Goal: Transaction & Acquisition: Purchase product/service

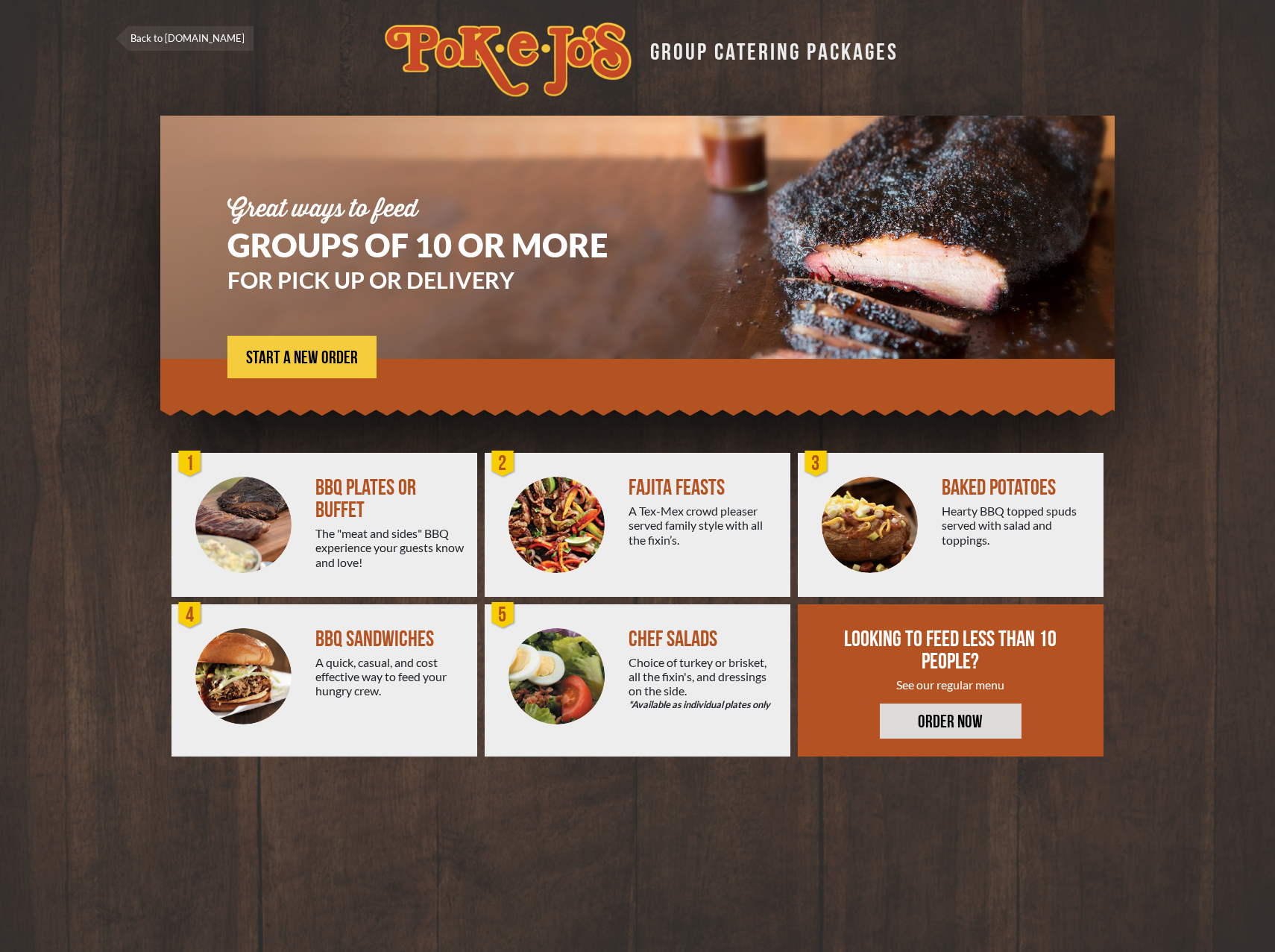
click at [357, 494] on div "BBQ PLATES OR BUFFET" at bounding box center [390, 499] width 150 height 45
click at [302, 360] on span "START A NEW ORDER" at bounding box center [302, 358] width 112 height 18
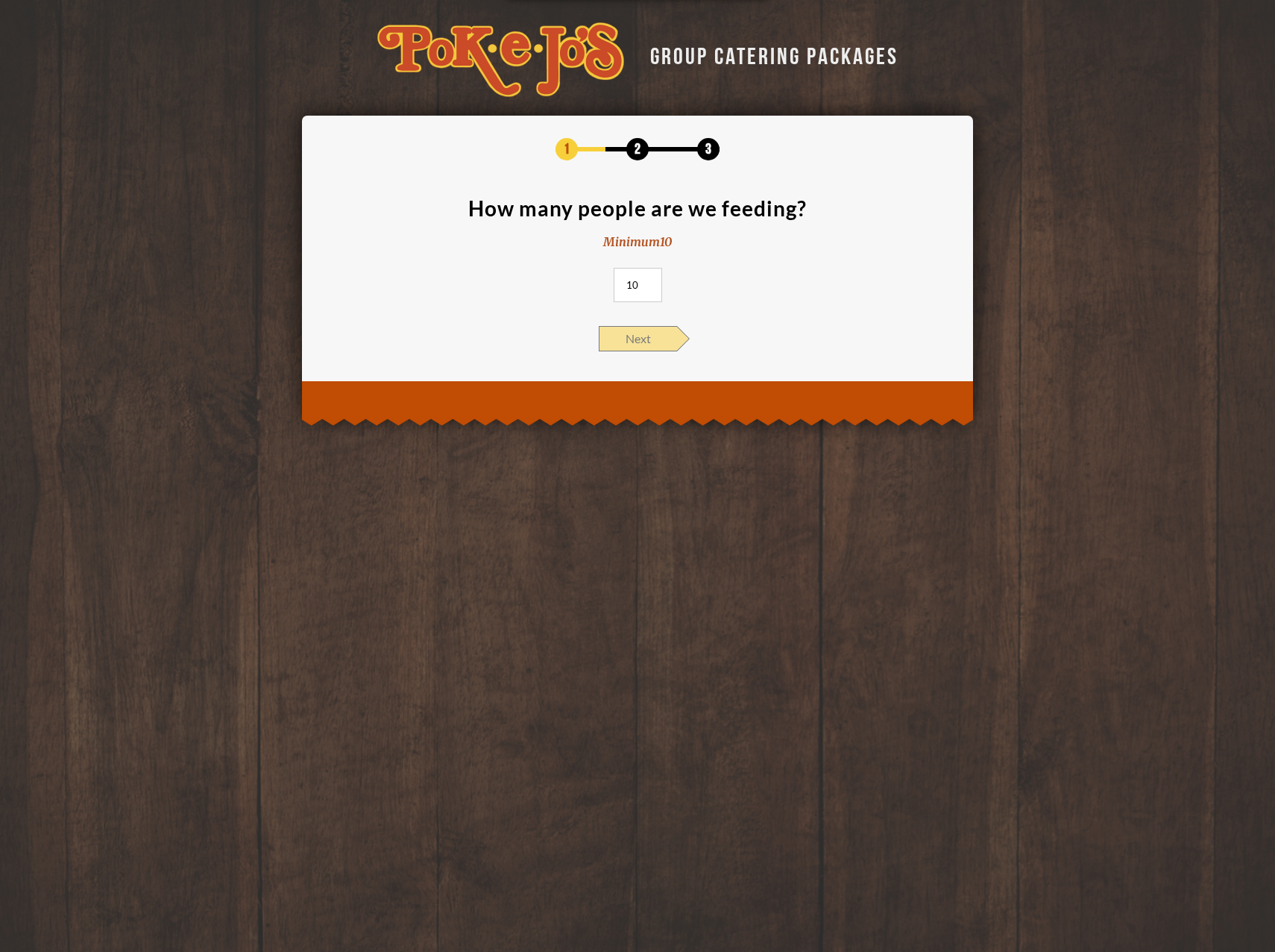
click at [655, 339] on span "Next" at bounding box center [638, 339] width 78 height 25
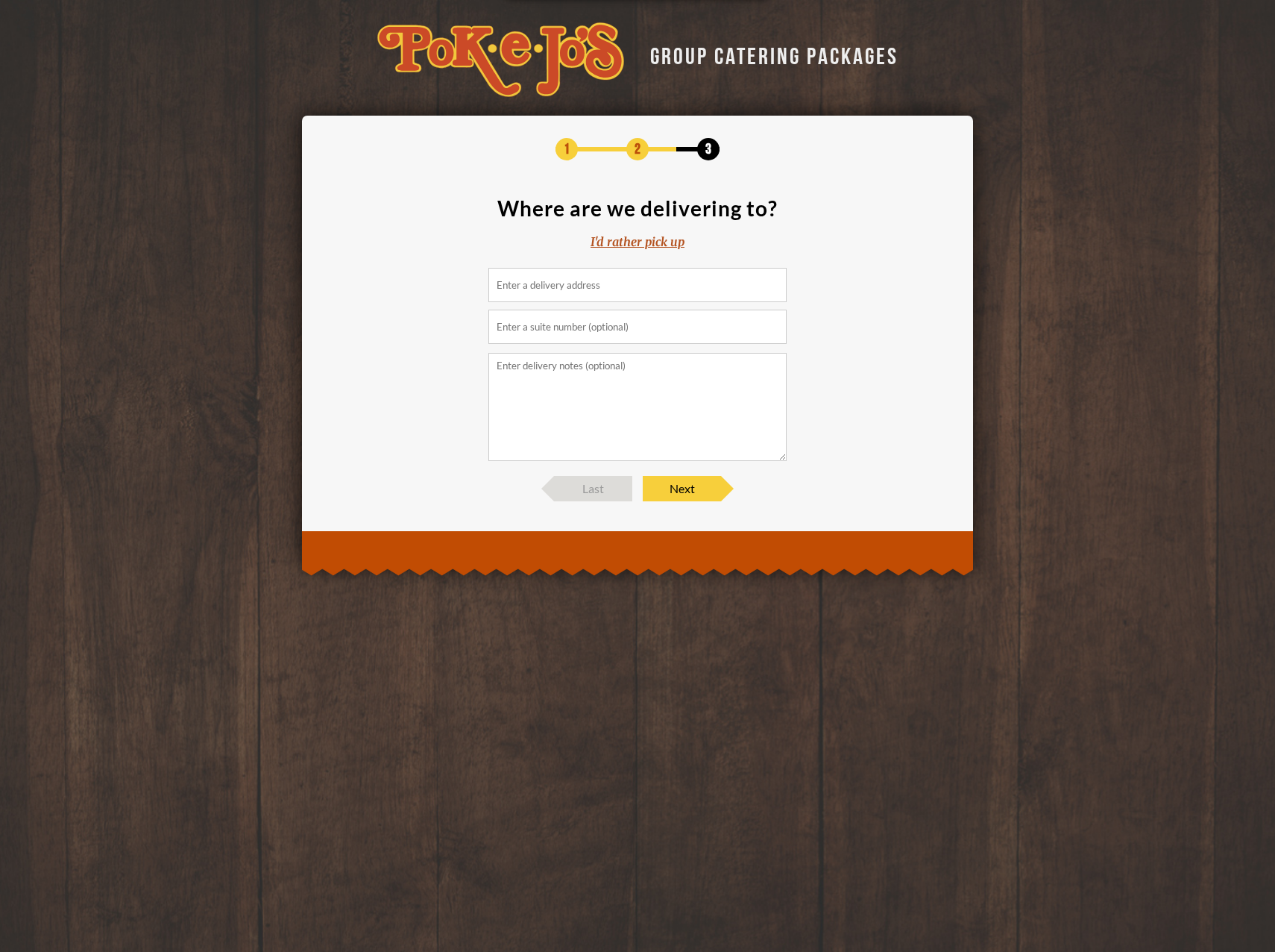
click at [650, 287] on input at bounding box center [637, 285] width 299 height 35
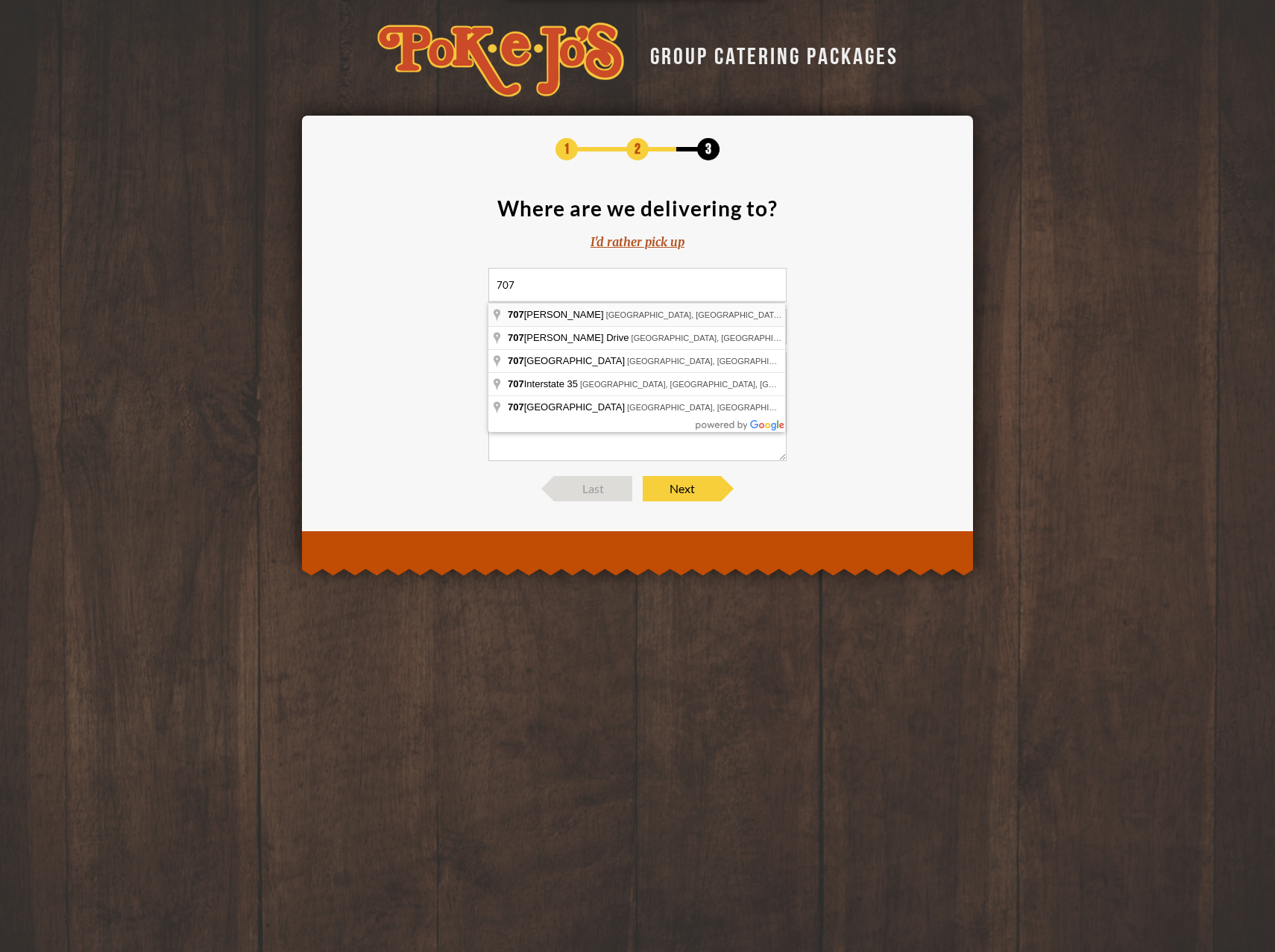
type input "707 Jeffrey Way, Round Rock, TX, USA"
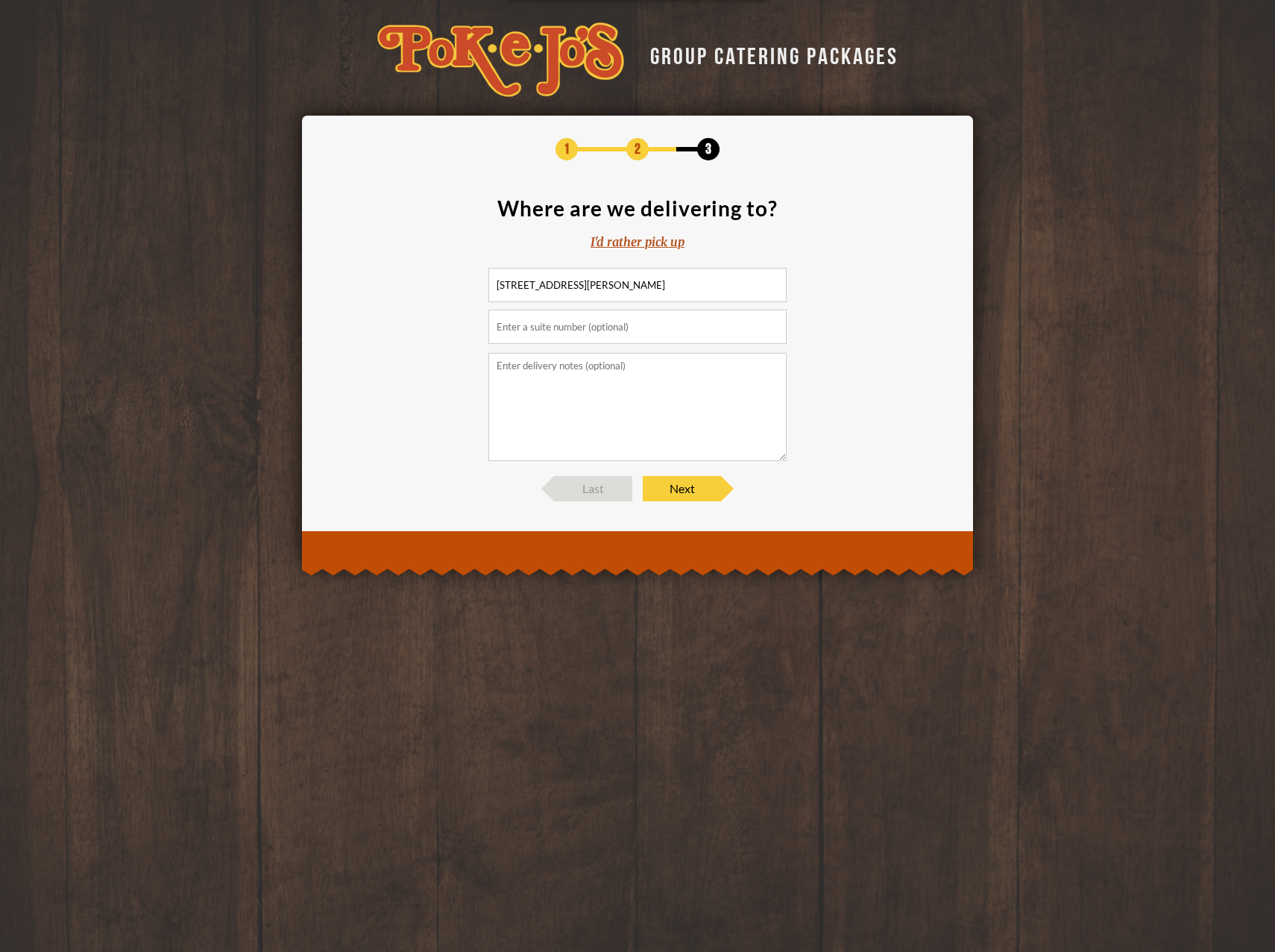
click at [632, 383] on textarea at bounding box center [637, 407] width 299 height 108
type textarea "Call Lisa at 512-699-2852 when you arrive."
click at [664, 484] on span "Next" at bounding box center [682, 488] width 78 height 25
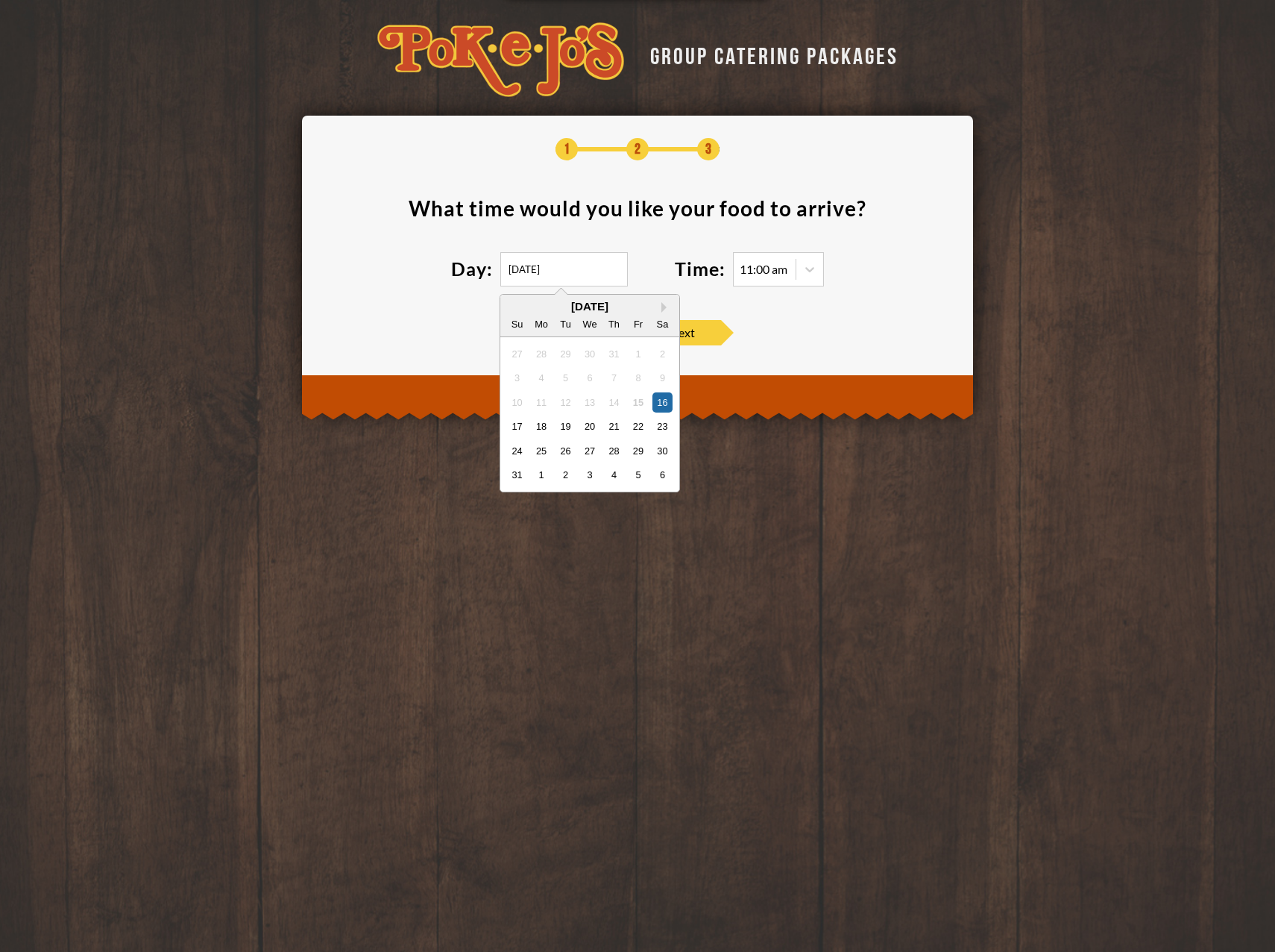
click at [572, 266] on input "08/16/2025" at bounding box center [564, 269] width 127 height 35
click at [537, 421] on div "18" at bounding box center [542, 426] width 20 height 20
type input "08/18/2025"
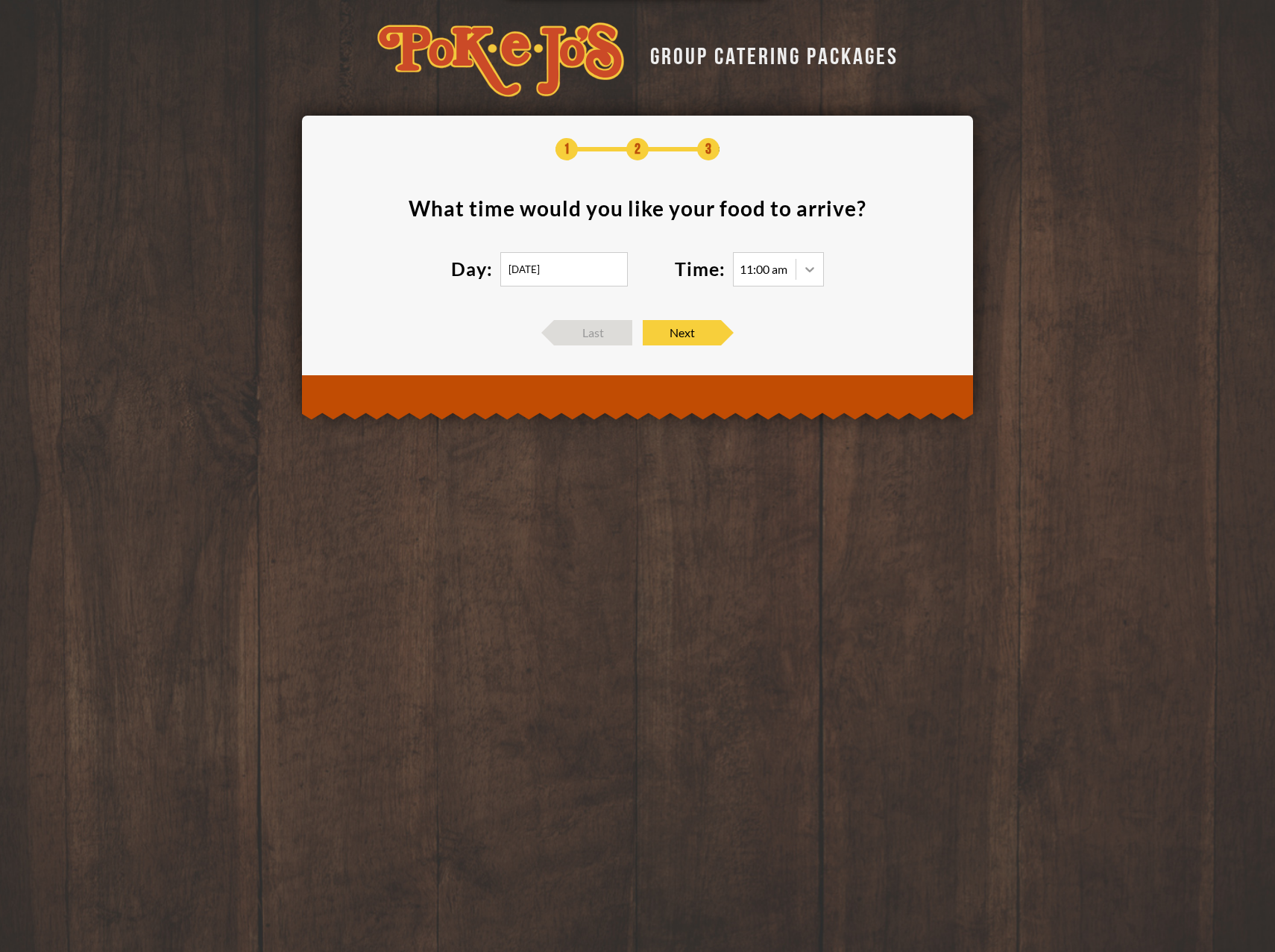
click at [812, 272] on icon at bounding box center [809, 269] width 15 height 15
click at [768, 271] on div "11:00 am" at bounding box center [764, 269] width 48 height 12
click at [766, 267] on div "11:00 am" at bounding box center [764, 269] width 48 height 12
click at [763, 275] on div "11:00 am" at bounding box center [764, 269] width 48 height 12
click at [809, 273] on icon at bounding box center [809, 269] width 15 height 15
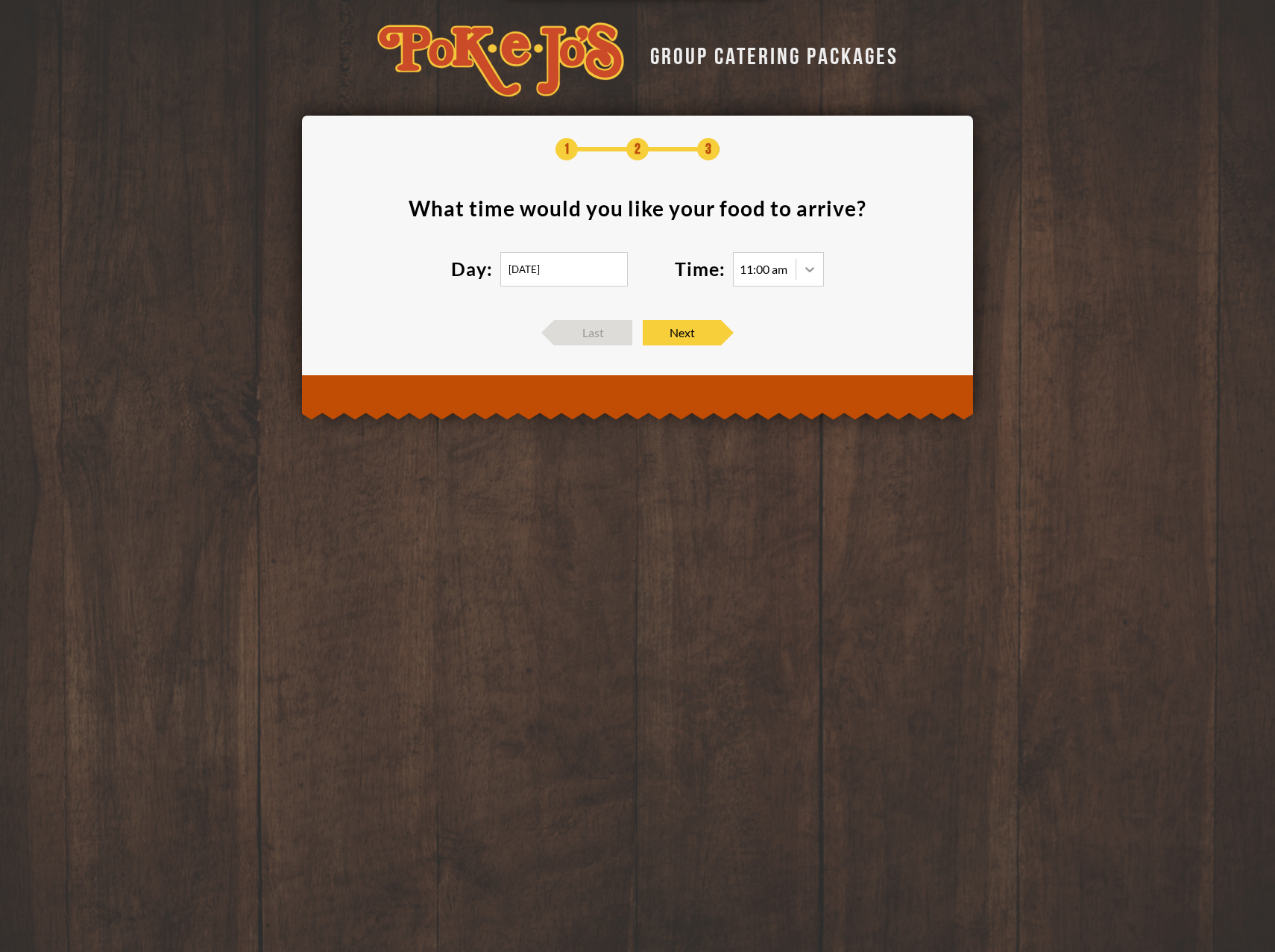
click at [809, 273] on icon at bounding box center [809, 269] width 15 height 15
click at [753, 320] on div "11:30 am" at bounding box center [778, 320] width 90 height 21
click at [761, 272] on div "11:30 am" at bounding box center [764, 269] width 48 height 12
click at [809, 269] on icon at bounding box center [810, 269] width 9 height 5
click at [774, 348] on div "12:00 pm" at bounding box center [778, 341] width 90 height 21
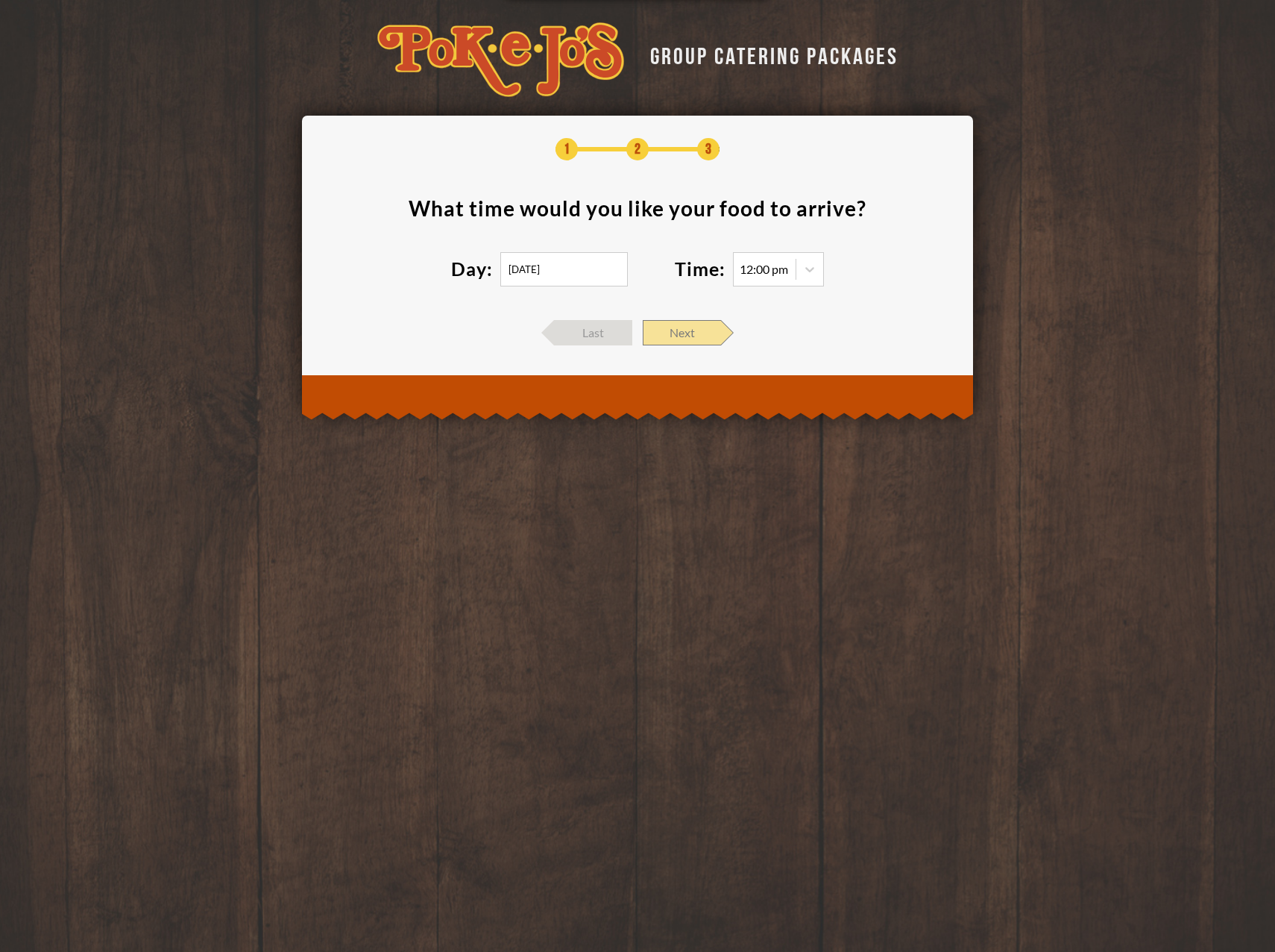
click at [677, 322] on span "Next" at bounding box center [682, 332] width 78 height 25
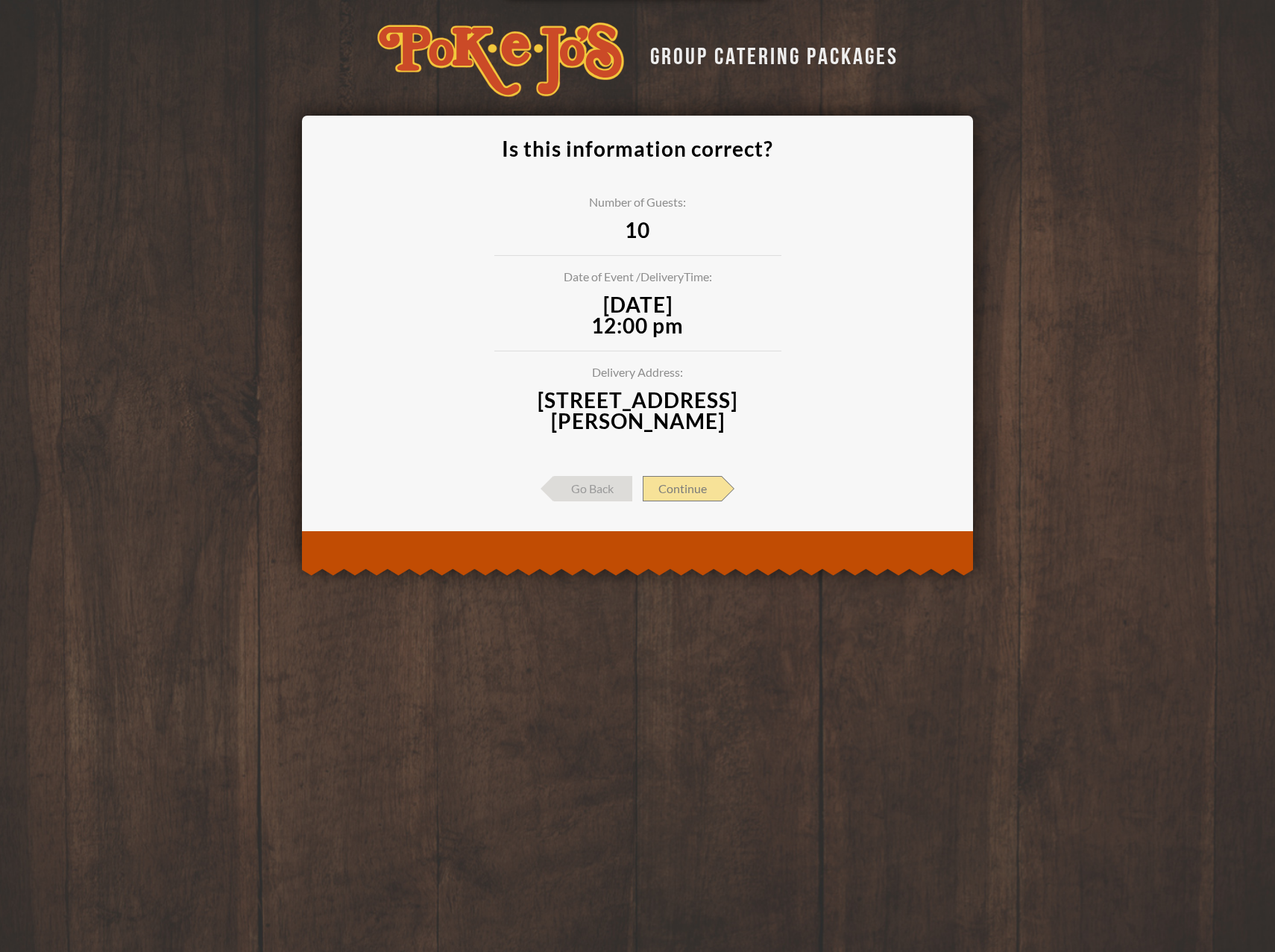
click at [696, 492] on span "Continue" at bounding box center [682, 488] width 79 height 25
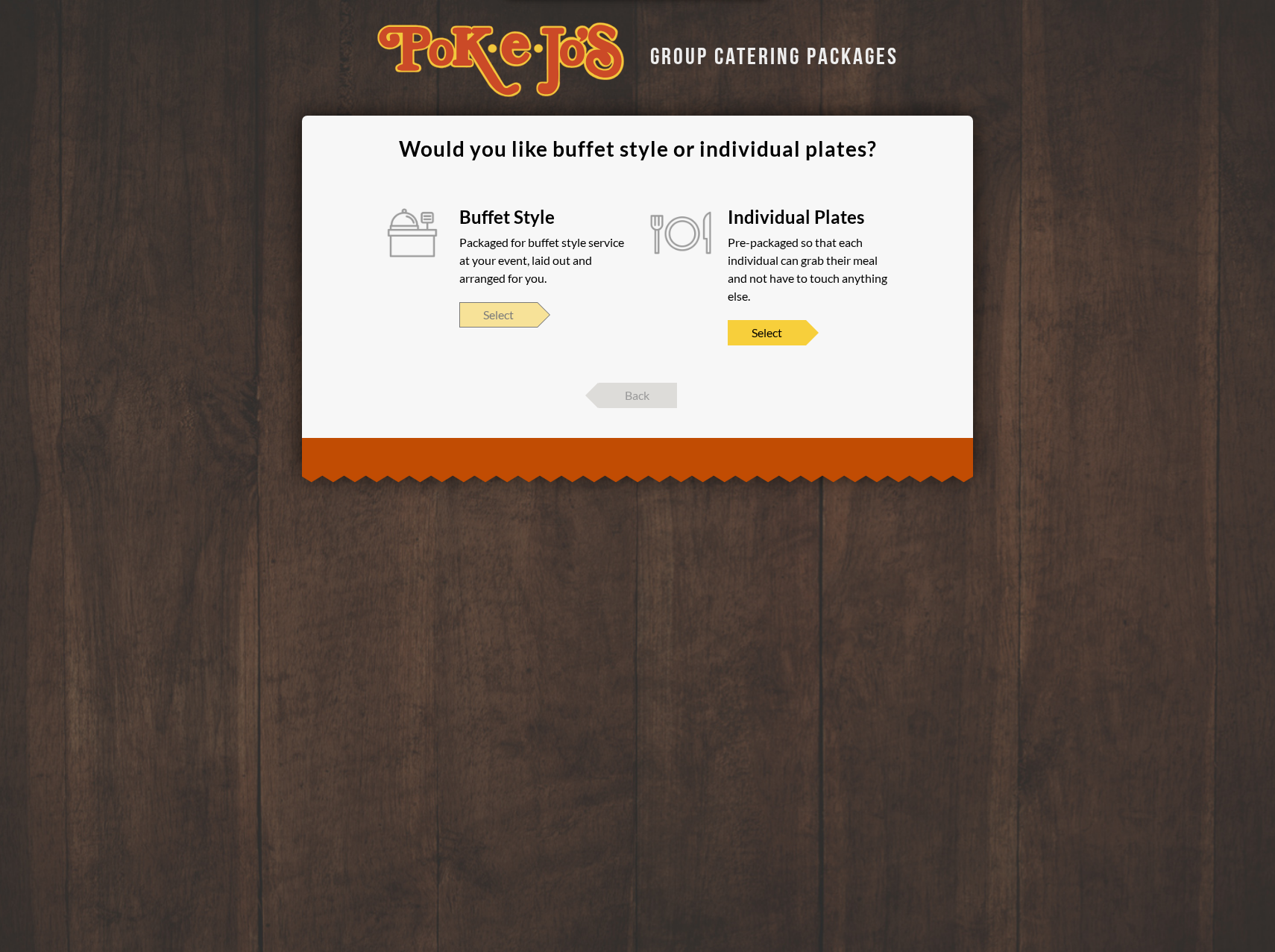
click at [508, 316] on span "Select" at bounding box center [498, 314] width 78 height 25
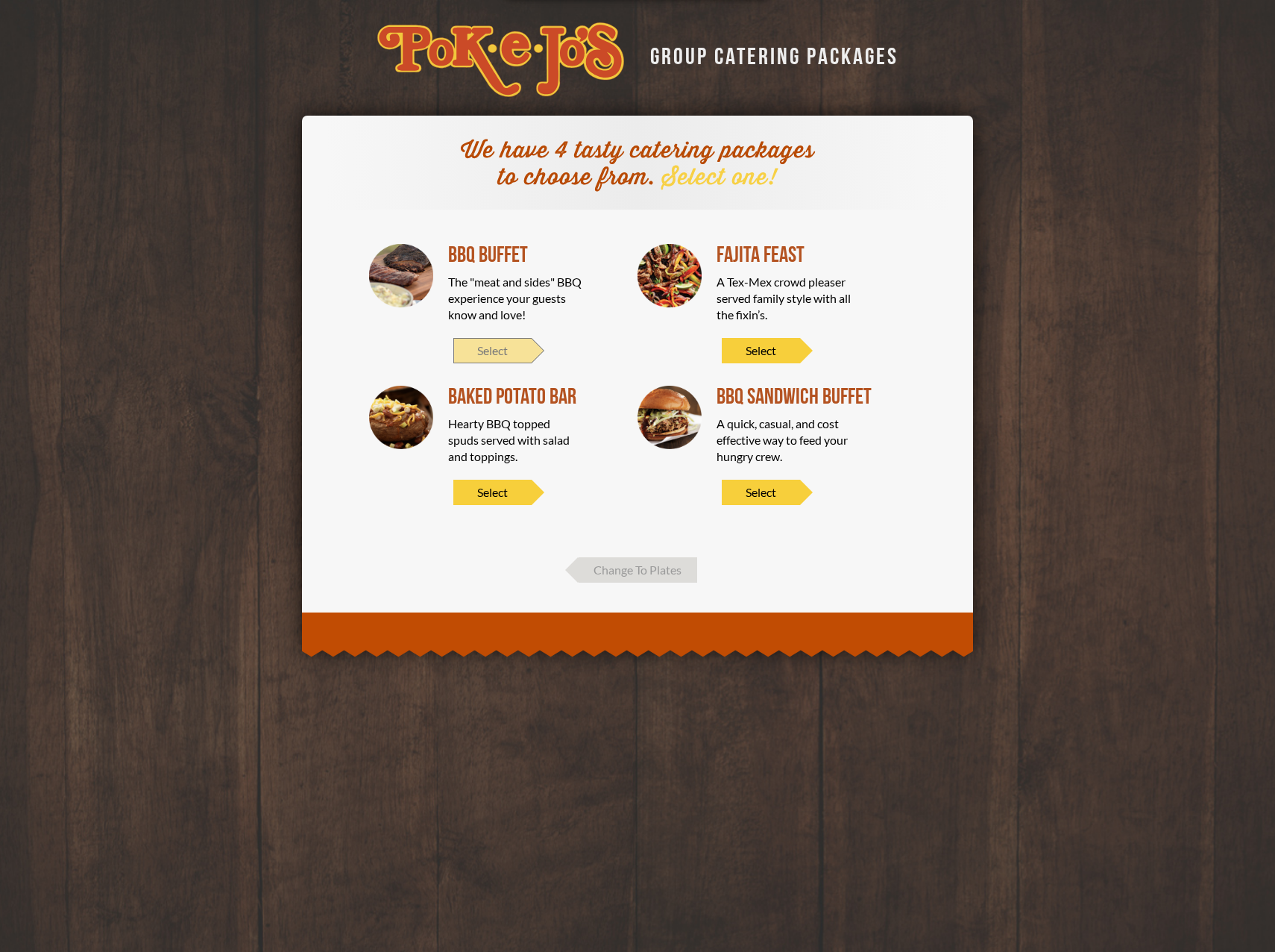
click at [502, 350] on span "Select" at bounding box center [493, 350] width 78 height 25
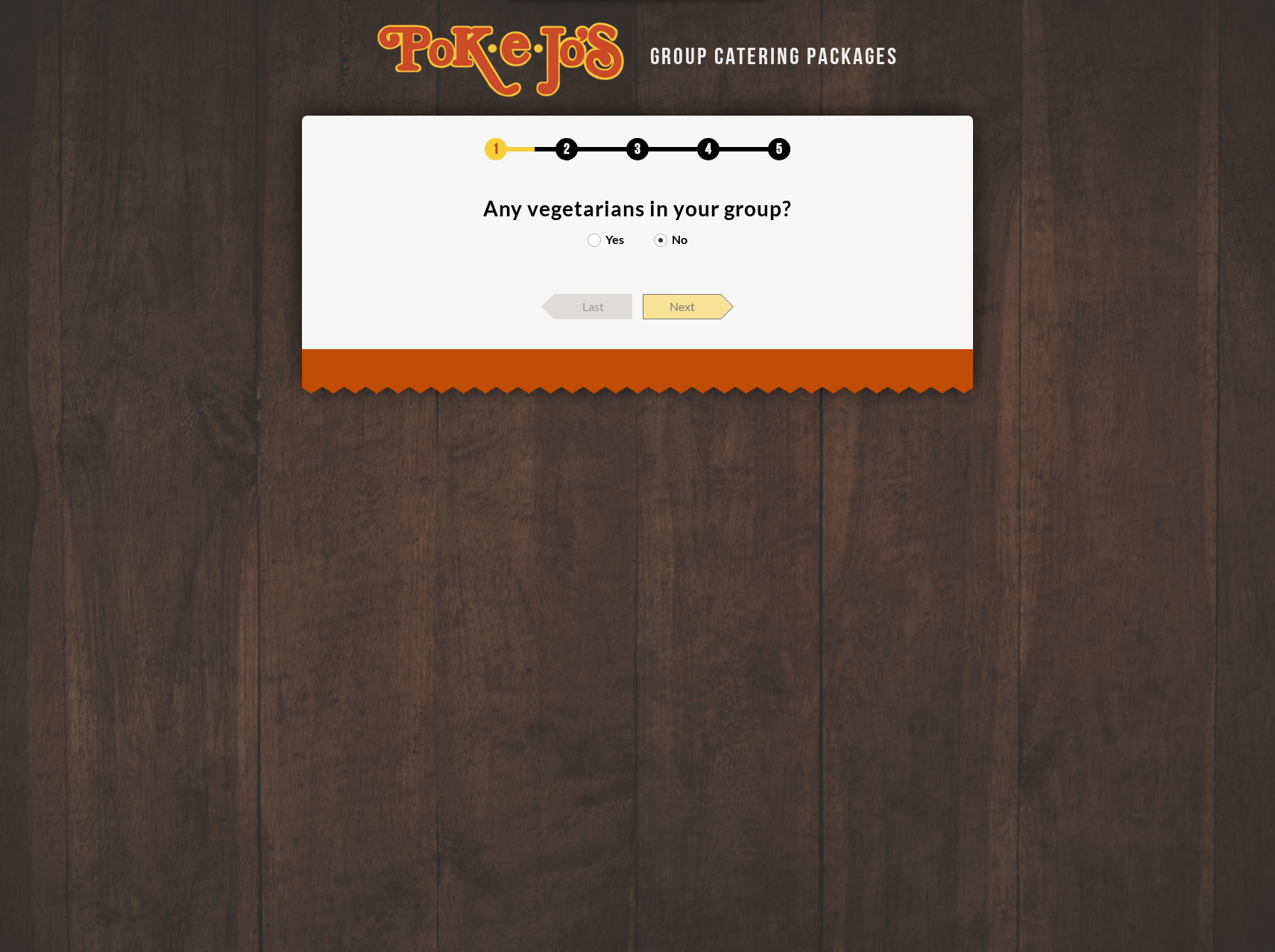
click at [674, 303] on span "Next" at bounding box center [682, 306] width 78 height 25
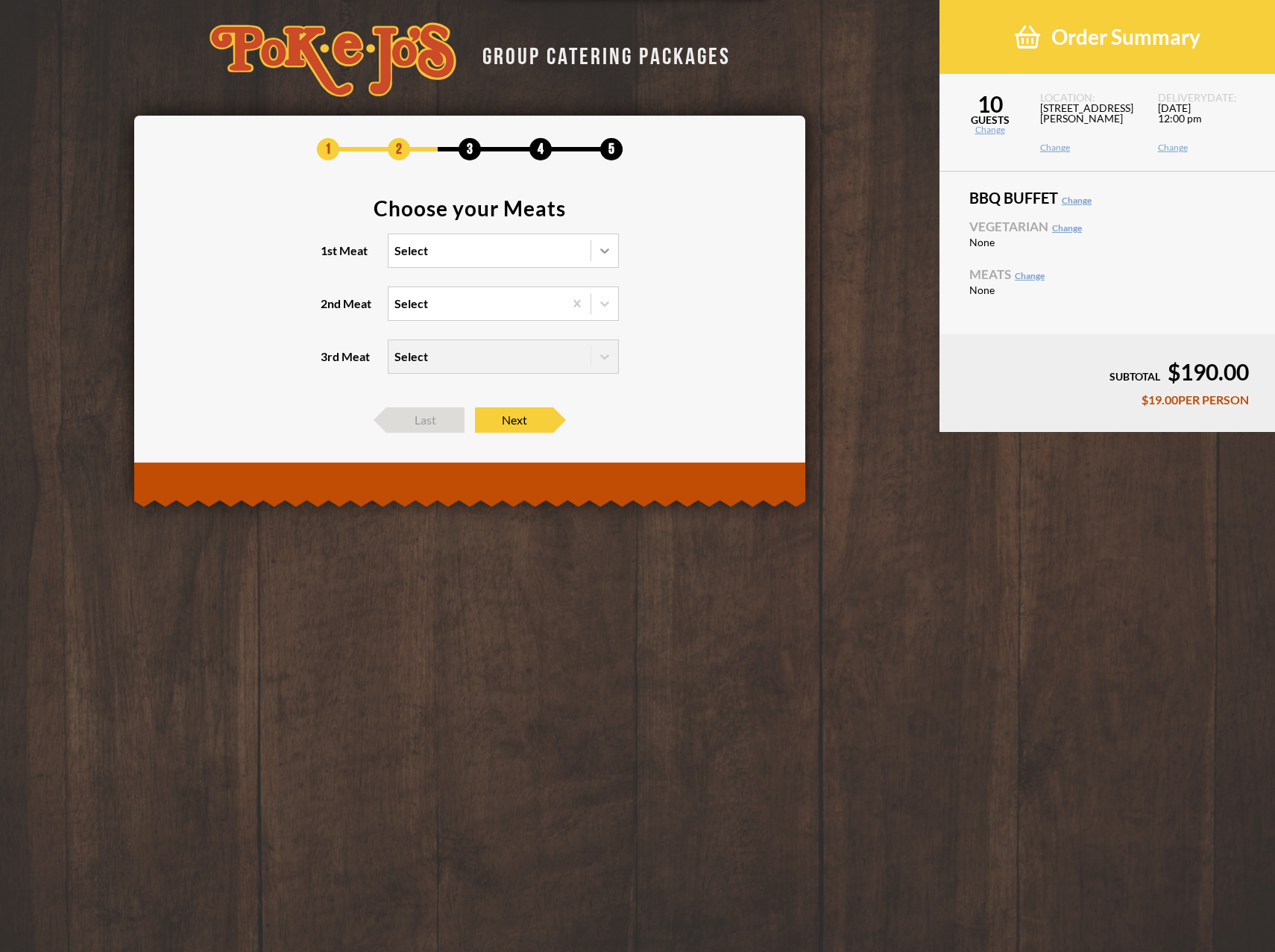
click at [605, 250] on icon at bounding box center [604, 250] width 15 height 15
click at [329, 257] on input "1st Meat Select" at bounding box center [329, 257] width 0 height 0
click at [417, 285] on div "Brisket" at bounding box center [503, 281] width 230 height 21
click at [329, 257] on input "1st Meat option Brisket focused, 1 of 6. 6 results available. Use Up and Down t…" at bounding box center [329, 257] width 0 height 0
click at [604, 304] on icon at bounding box center [605, 304] width 9 height 5
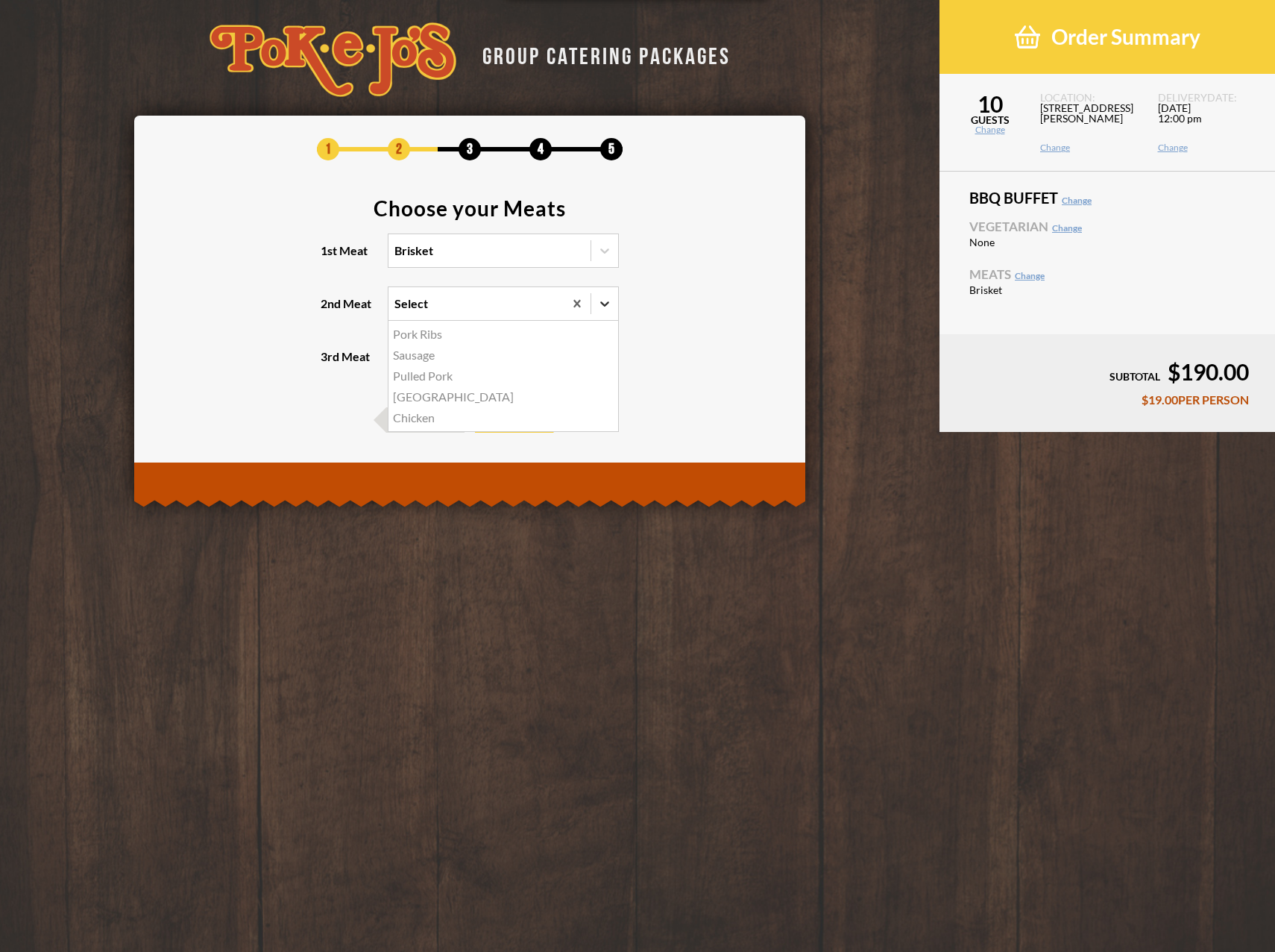
click at [329, 310] on input "2nd Meat option Pork Ribs focused, 1 of 5. 5 results available. Use Up and Down…" at bounding box center [329, 310] width 0 height 0
click at [424, 363] on div "Sausage" at bounding box center [503, 355] width 230 height 21
click at [329, 310] on input "2nd Meat option Sausage focused, 2 of 5. 5 results available. Use Up and Down t…" at bounding box center [329, 310] width 0 height 0
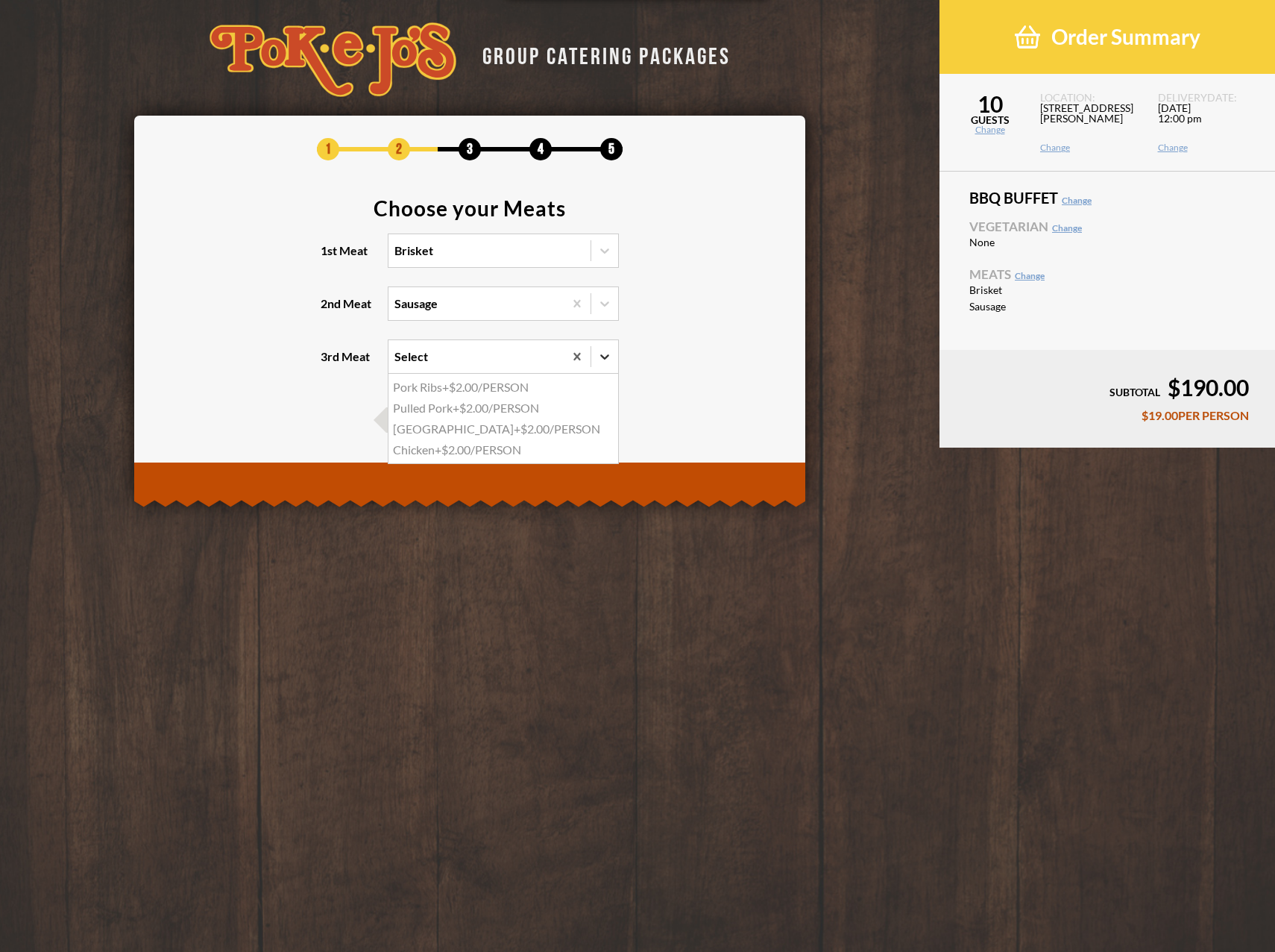
click at [606, 361] on icon at bounding box center [604, 356] width 15 height 15
click at [329, 363] on input "3rd Meat option Pork Ribs focused, 1 of 4. 4 results available. Use Up and Down…" at bounding box center [329, 363] width 0 height 0
click at [605, 253] on icon at bounding box center [604, 250] width 15 height 15
click at [329, 257] on input "1st Meat option Brisket, selected. option Brisket focused, 1 of 5. 5 results av…" at bounding box center [329, 257] width 0 height 0
click at [533, 276] on div "Brisket" at bounding box center [503, 281] width 230 height 21
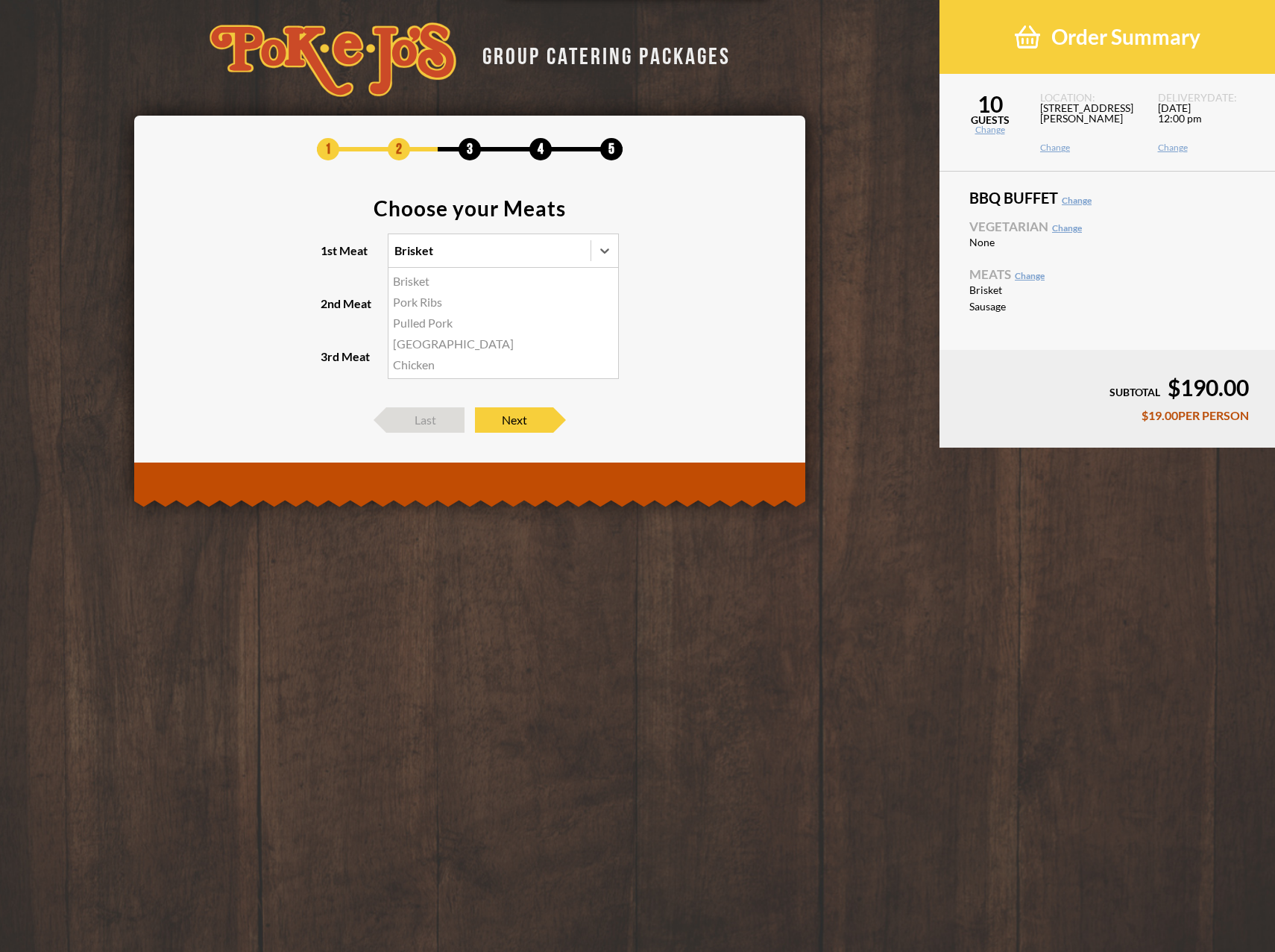
click at [329, 257] on input "1st Meat option Brisket, selected. option Brisket focused, 1 of 5. 5 results av…" at bounding box center [329, 257] width 0 height 0
click at [527, 305] on div "Sausage" at bounding box center [476, 303] width 175 height 33
click at [329, 310] on input "2nd Meat Sausage" at bounding box center [329, 310] width 0 height 0
click at [607, 306] on icon at bounding box center [604, 303] width 15 height 15
click at [329, 310] on input "2nd Meat option Sausage, selected. 0 results available. Select is focused , pre…" at bounding box center [329, 310] width 0 height 0
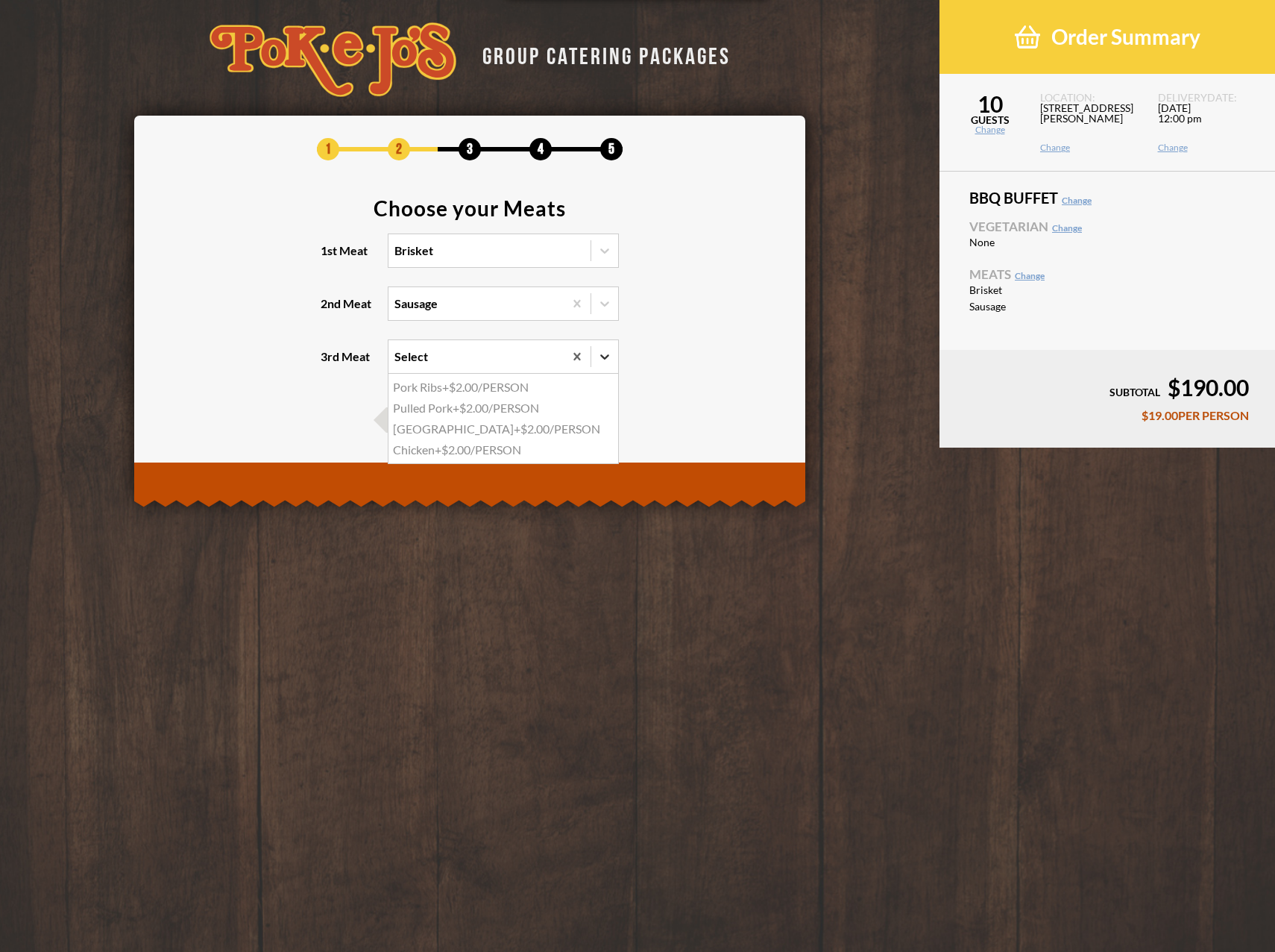
click at [604, 359] on icon at bounding box center [604, 356] width 15 height 15
click at [329, 363] on input "3rd Meat option Pork Ribs focused, 1 of 4. 4 results available. Use Up and Down…" at bounding box center [329, 363] width 0 height 0
click at [411, 426] on div "Turkey +$2.00/PERSON" at bounding box center [503, 428] width 230 height 21
click at [329, 363] on input "3rd Meat option Turkey focused, 3 of 4. 4 results available. Use Up and Down to…" at bounding box center [329, 363] width 0 height 0
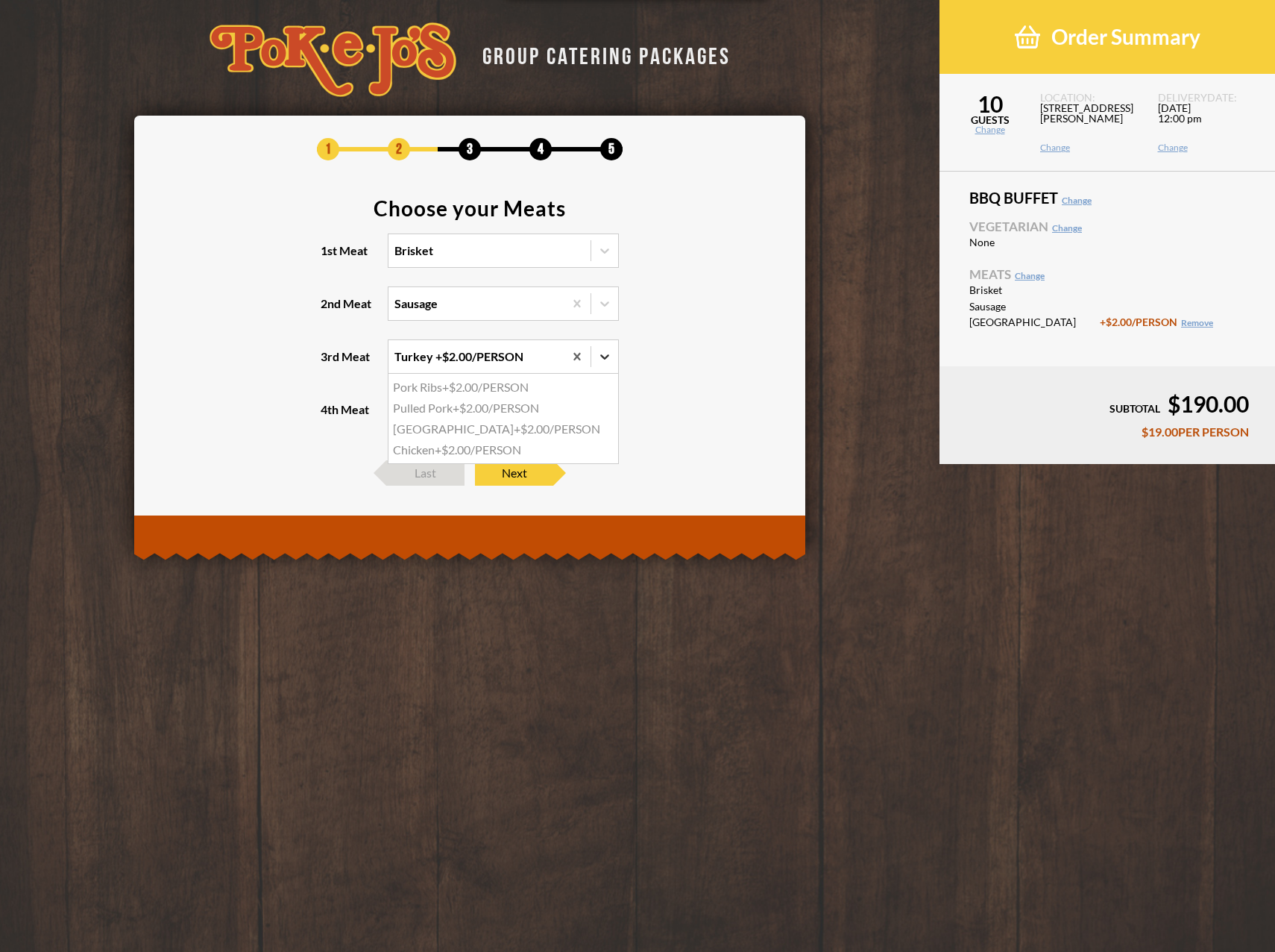
click at [604, 354] on icon at bounding box center [604, 356] width 15 height 15
click at [329, 363] on input "3rd Meat option Turkey, selected. option Pork Ribs focused, 1 of 4. 4 results a…" at bounding box center [329, 363] width 0 height 0
click at [531, 349] on div "Turkey +$2.00/PERSON" at bounding box center [476, 356] width 175 height 33
click at [329, 363] on input "3rd Meat option Turkey, selected. option Pork Ribs focused, 1 of 4. 4 results a…" at bounding box center [329, 363] width 0 height 0
click at [576, 356] on icon at bounding box center [576, 356] width 7 height 8
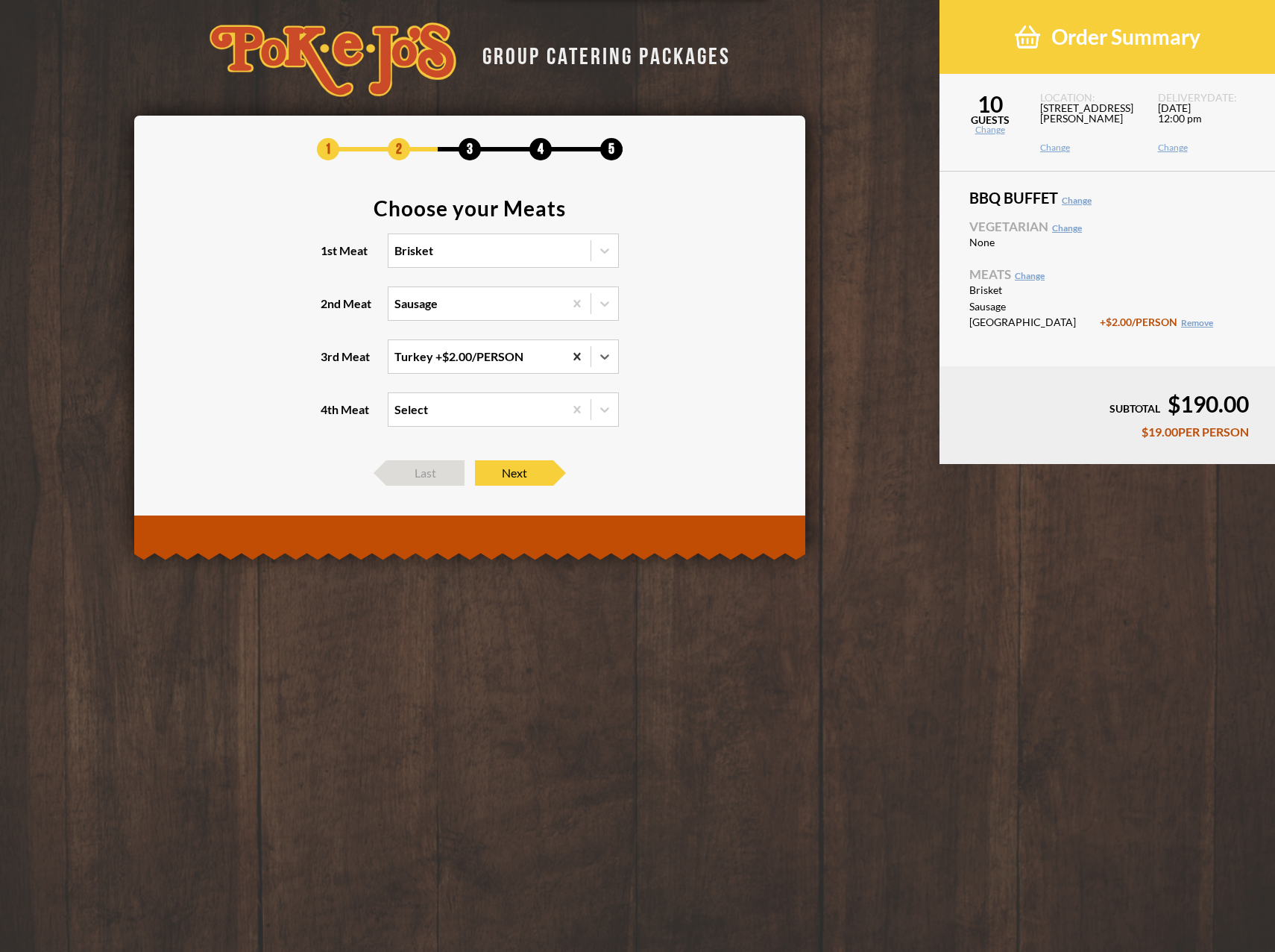
click at [329, 363] on input "3rd Meat option Turkey, selected. 0 results available. Select is focused , pres…" at bounding box center [329, 363] width 0 height 0
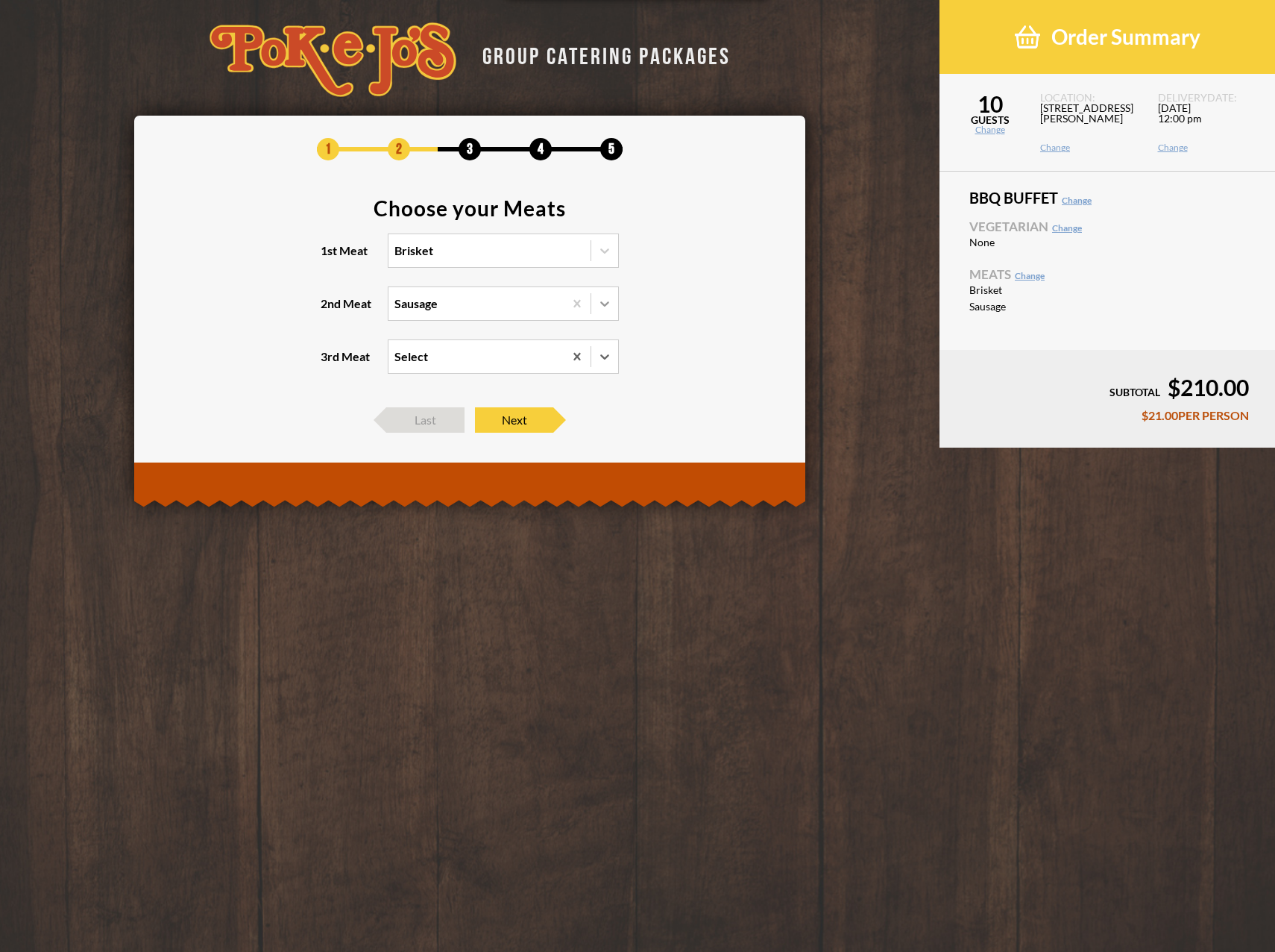
click at [606, 302] on icon at bounding box center [604, 303] width 15 height 15
click at [329, 310] on input "2nd Meat Sausage" at bounding box center [329, 310] width 0 height 0
click at [425, 358] on div "Sausage" at bounding box center [503, 355] width 230 height 21
click at [329, 310] on input "2nd Meat option Sausage, selected. option Sausage focused, 2 of 5. 5 results av…" at bounding box center [329, 310] width 0 height 0
click at [603, 302] on icon at bounding box center [605, 304] width 9 height 5
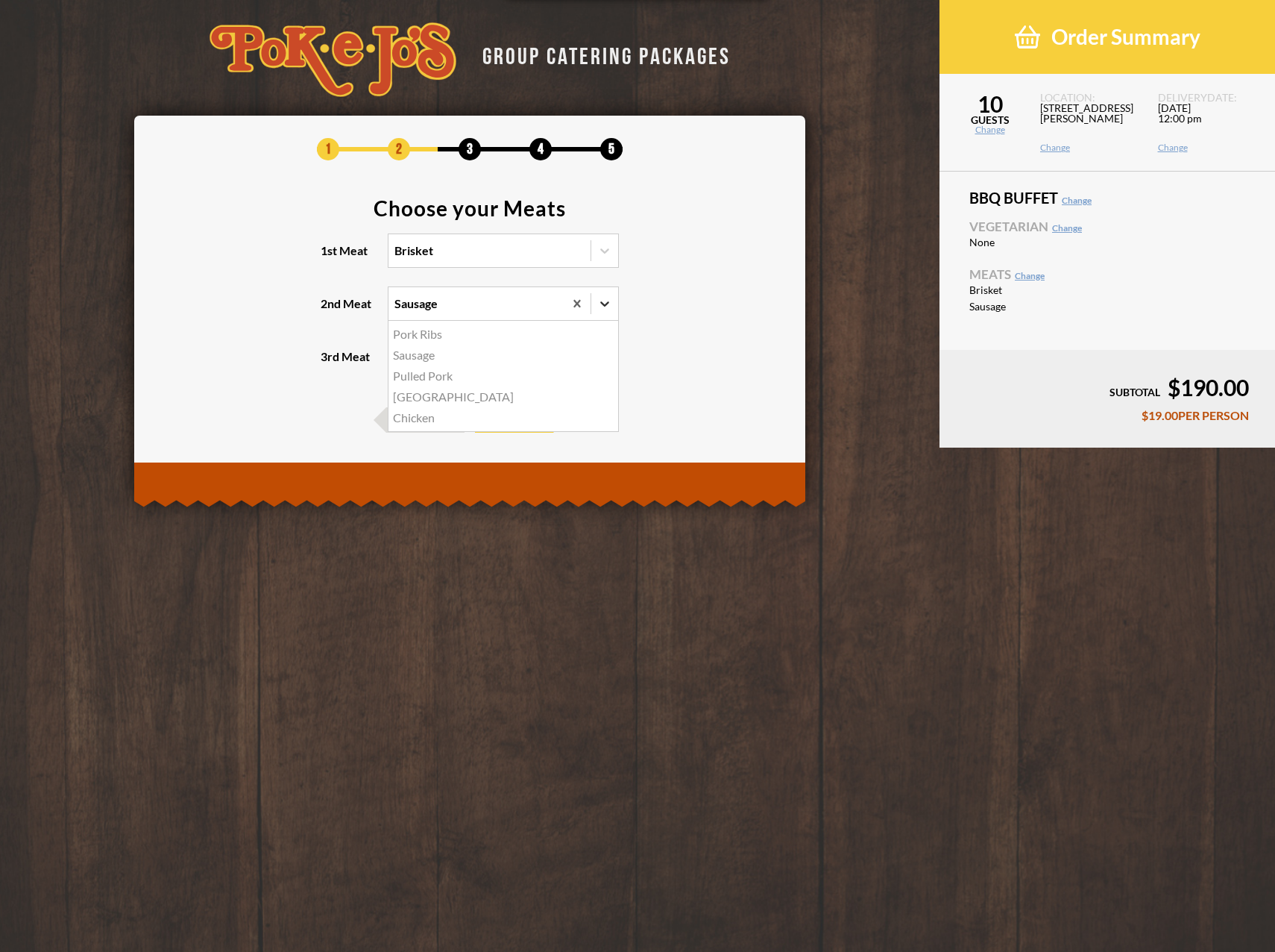
click at [329, 310] on input "2nd Meat option Sausage, selected. option Pork Ribs focused, 1 of 5. 5 results …" at bounding box center [329, 310] width 0 height 0
click at [408, 396] on div "Turkey" at bounding box center [503, 396] width 230 height 21
click at [329, 310] on input "2nd Meat option Sausage, selected. option Turkey focused, 4 of 5. 5 results ava…" at bounding box center [329, 310] width 0 height 0
click at [603, 355] on icon at bounding box center [605, 356] width 9 height 5
click at [329, 363] on input "3rd Meat option Turkey, selected. option Pork Ribs focused, 1 of 4. 4 results a…" at bounding box center [329, 363] width 0 height 0
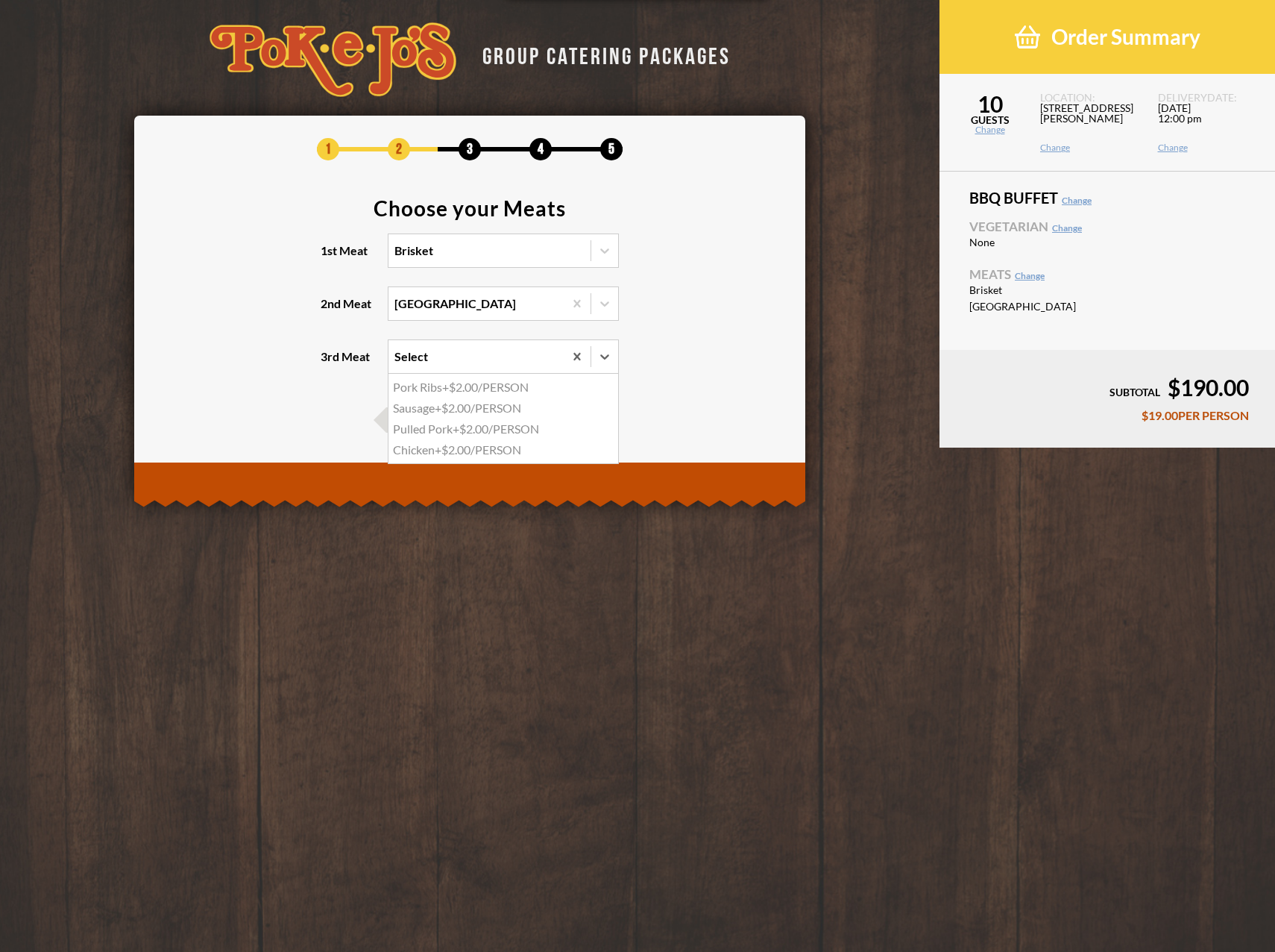
click at [779, 400] on div "1 2 3 4 5 Choose your Meats 1st Meat Brisket 2nd Meat Turkey 3rd Meat option Tu…" at bounding box center [470, 286] width 626 height 295
click at [531, 413] on span "Next" at bounding box center [514, 419] width 78 height 25
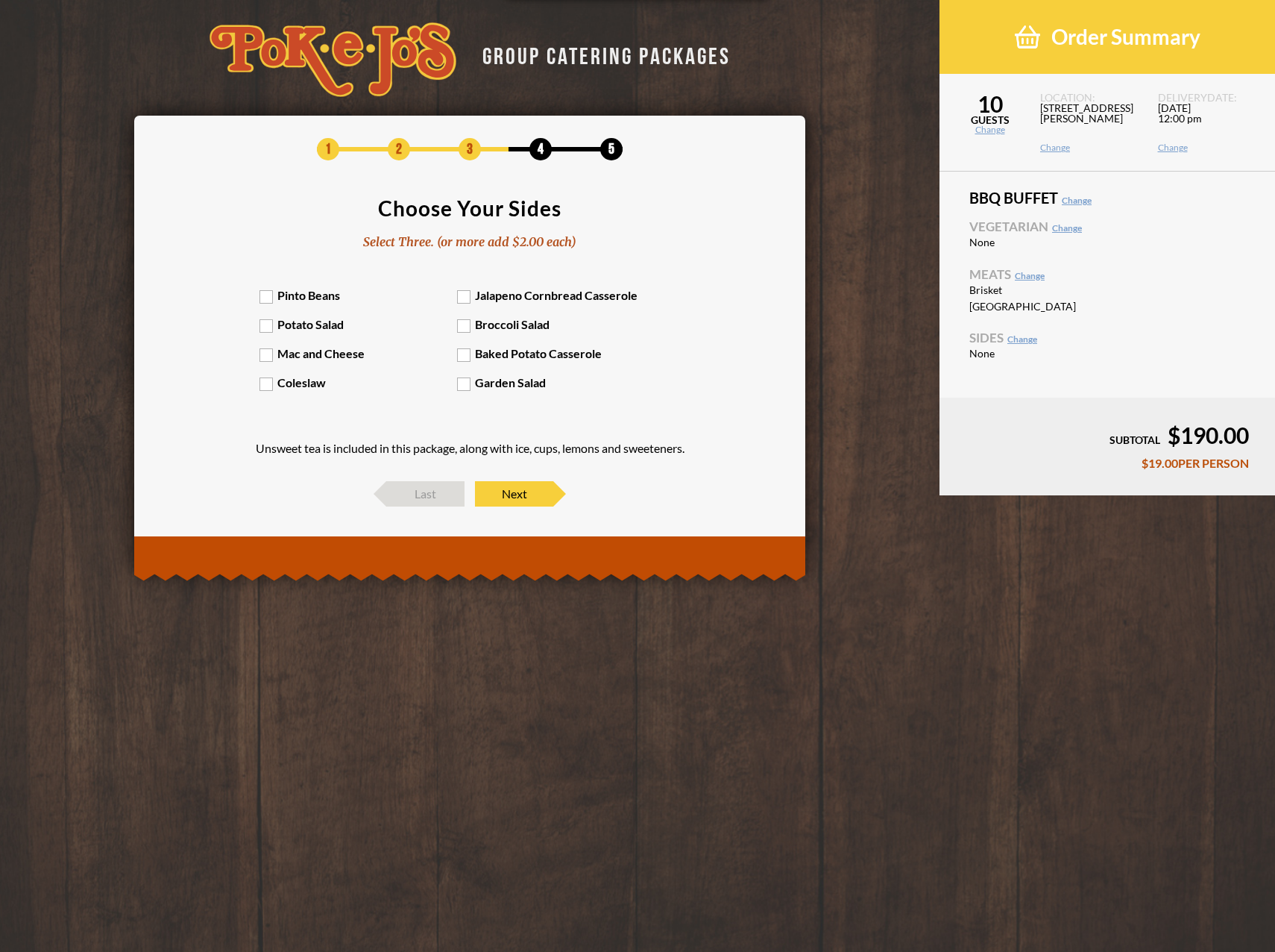
click at [460, 327] on label "Broccoli Salad" at bounding box center [557, 324] width 198 height 14
click at [0, 0] on input "Broccoli Salad" at bounding box center [0, 0] width 0 height 0
click at [266, 357] on label "Mac and Cheese" at bounding box center [358, 353] width 198 height 14
click at [0, 0] on input "Mac and Cheese" at bounding box center [0, 0] width 0 height 0
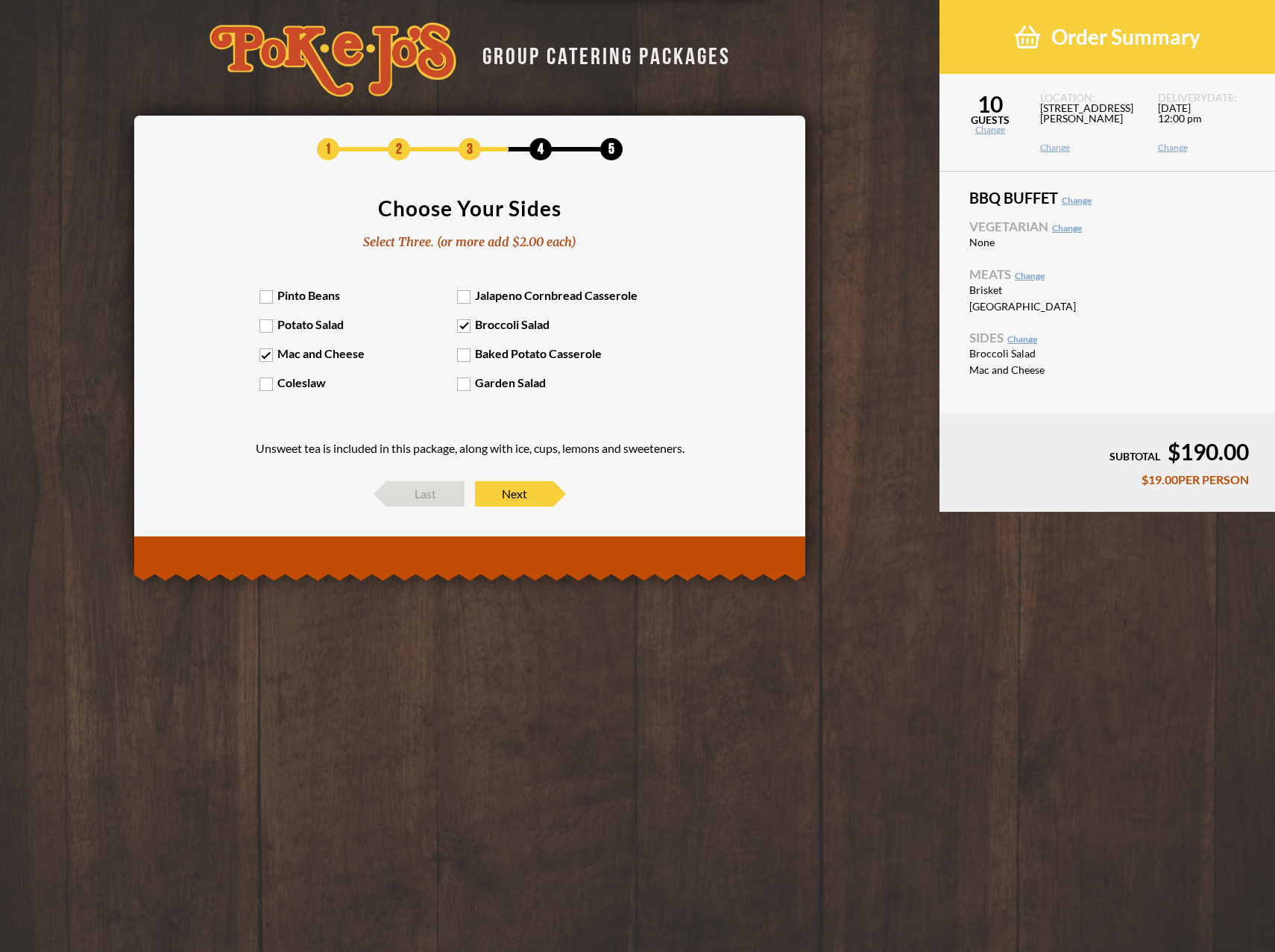
click at [467, 362] on div "Pinto Beans Jalapeno Cornbread Casserole Potato Salad Broccoli Salad Mac and Ch…" at bounding box center [470, 346] width 421 height 117
click at [467, 357] on label "Baked Potato Casserole" at bounding box center [557, 353] width 198 height 14
click at [0, 0] on input "Baked Potato Casserole" at bounding box center [0, 0] width 0 height 0
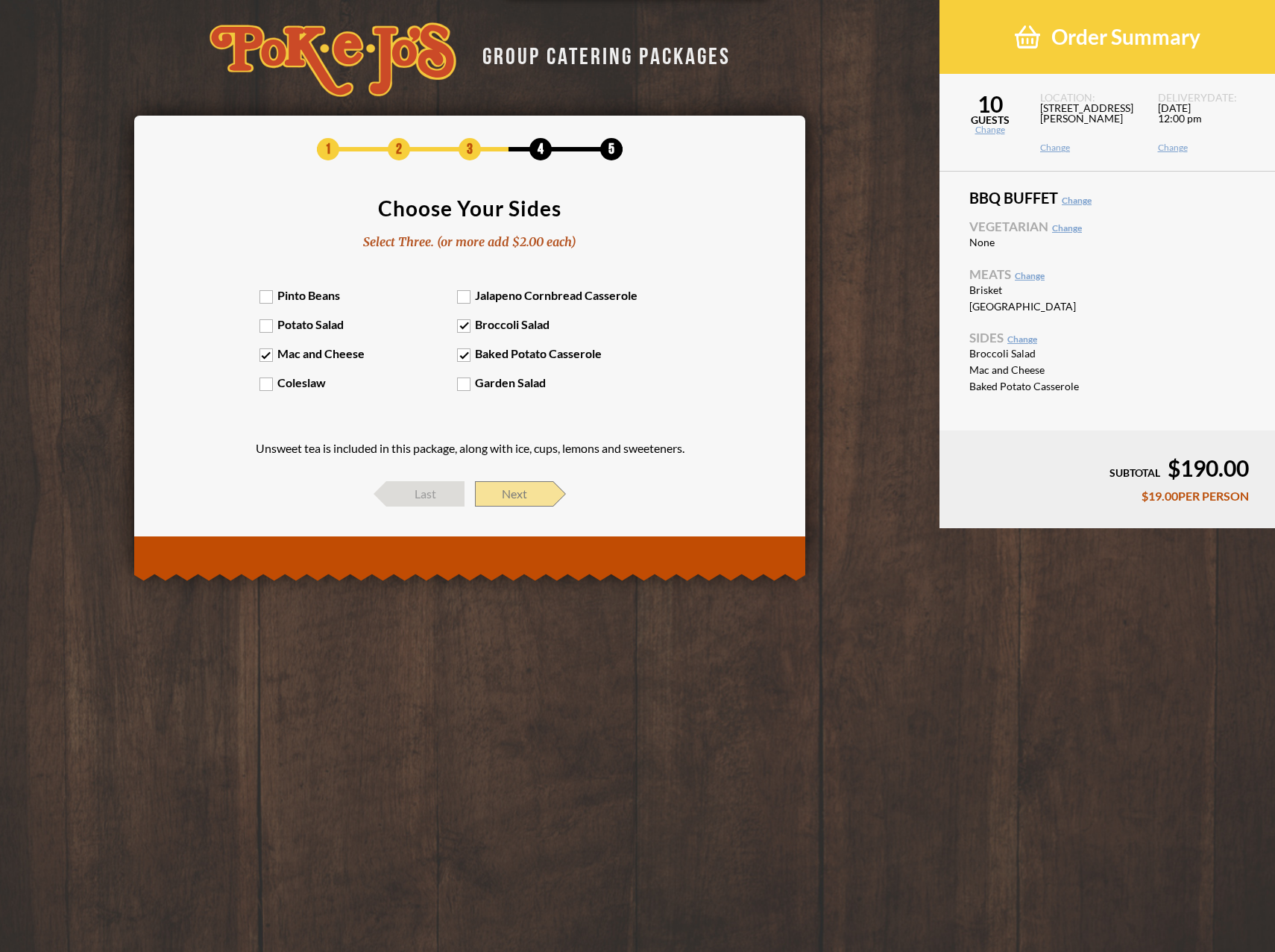
click at [515, 497] on span "Next" at bounding box center [514, 494] width 78 height 25
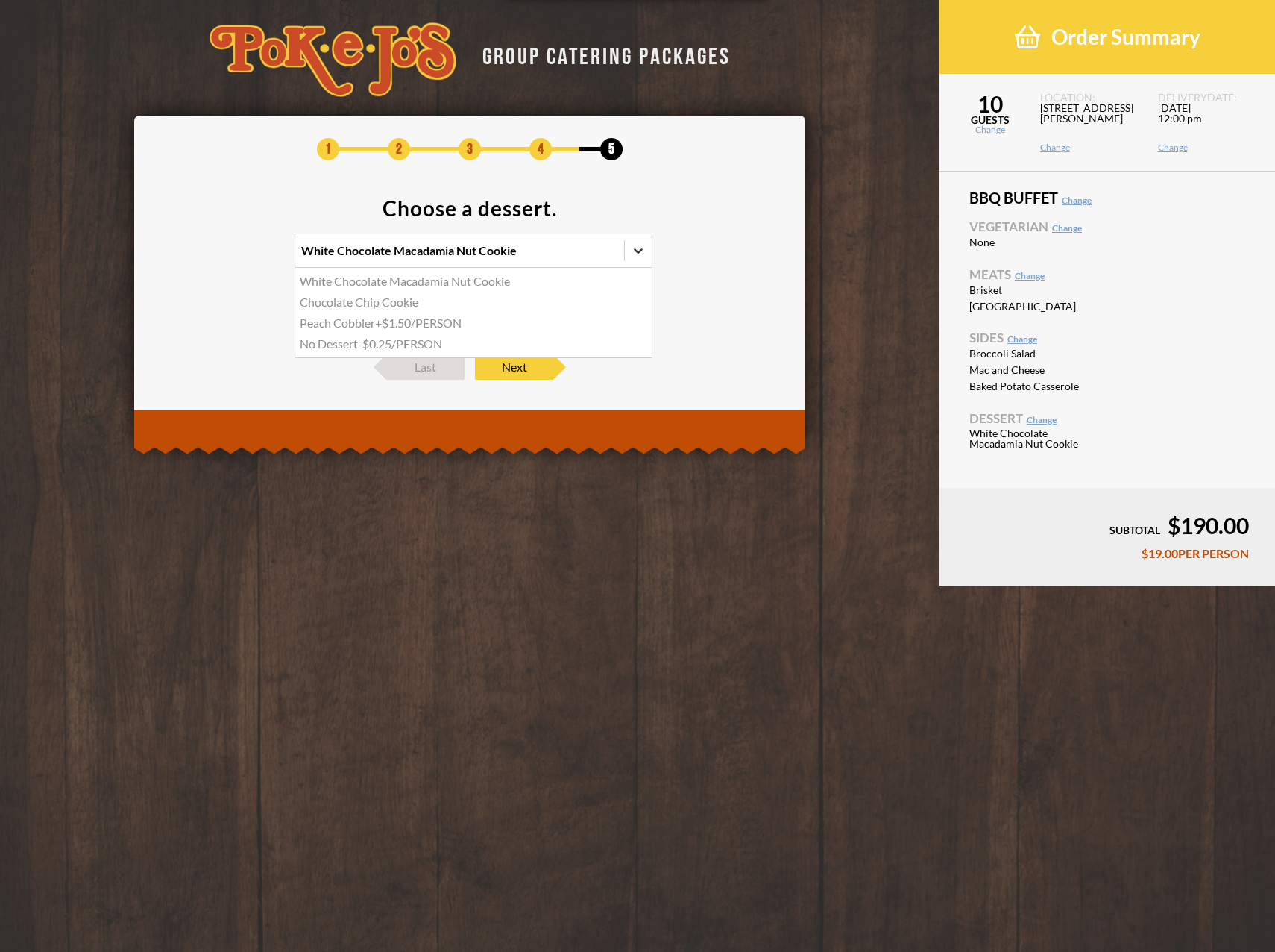
click at [638, 246] on icon at bounding box center [638, 250] width 15 height 15
click at [236, 257] on input "option White Chocolate Macadamia Nut Cookie focused, 1 of 4. 4 results availabl…" at bounding box center [236, 257] width 0 height 0
click at [642, 247] on icon at bounding box center [638, 250] width 15 height 15
click at [236, 257] on input "0 results available. Select is focused , press Down to open the menu, White Cho…" at bounding box center [236, 257] width 0 height 0
click at [638, 302] on icon at bounding box center [638, 303] width 15 height 15
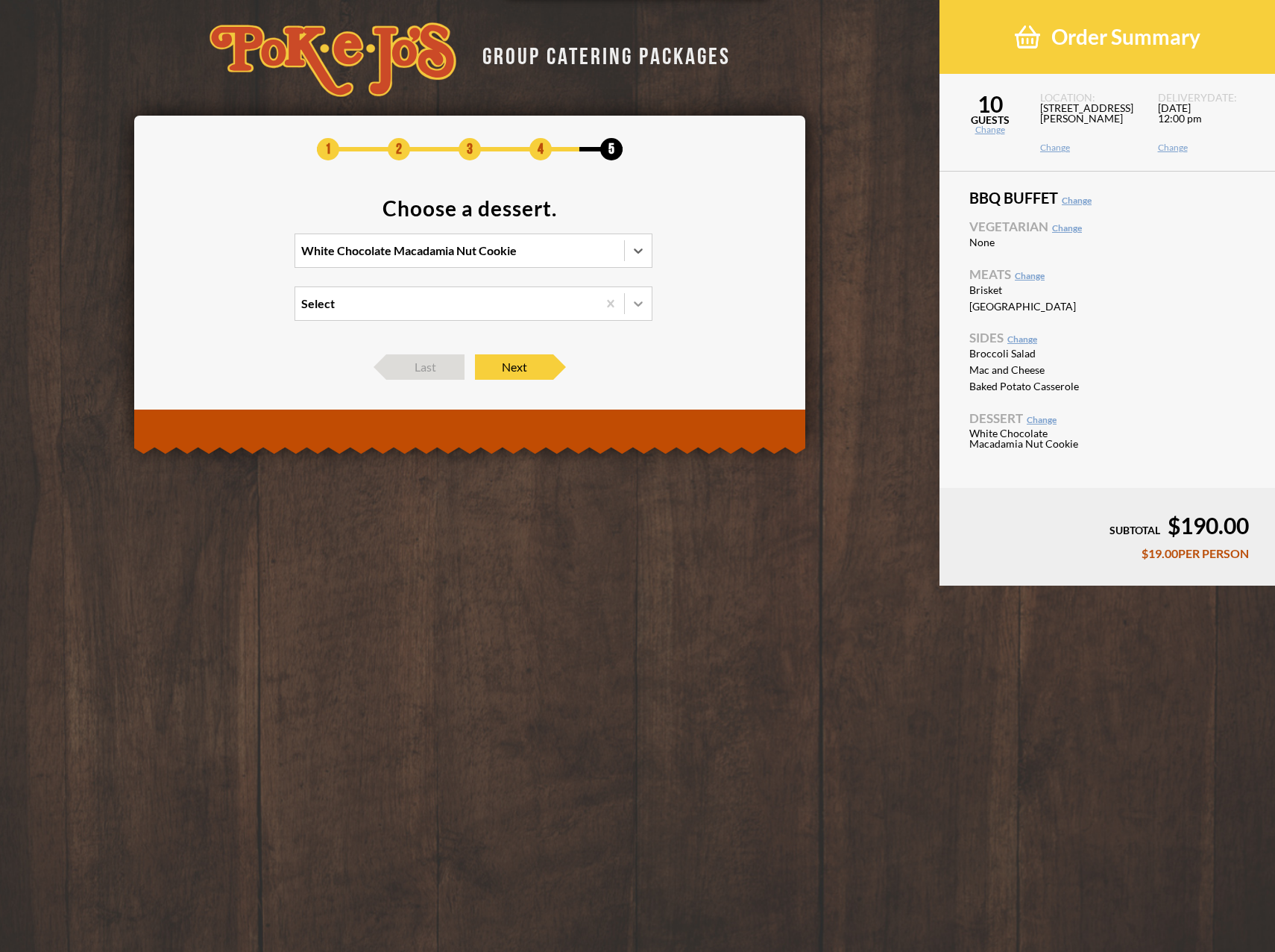
click at [236, 310] on input "Select" at bounding box center [236, 310] width 0 height 0
click at [638, 302] on icon at bounding box center [638, 303] width 15 height 15
click at [236, 310] on input "option Chocolate Chip Cookie focused, 1 of 2. 2 results available. Use Up and D…" at bounding box center [236, 310] width 0 height 0
click at [514, 364] on span "Next" at bounding box center [514, 366] width 78 height 25
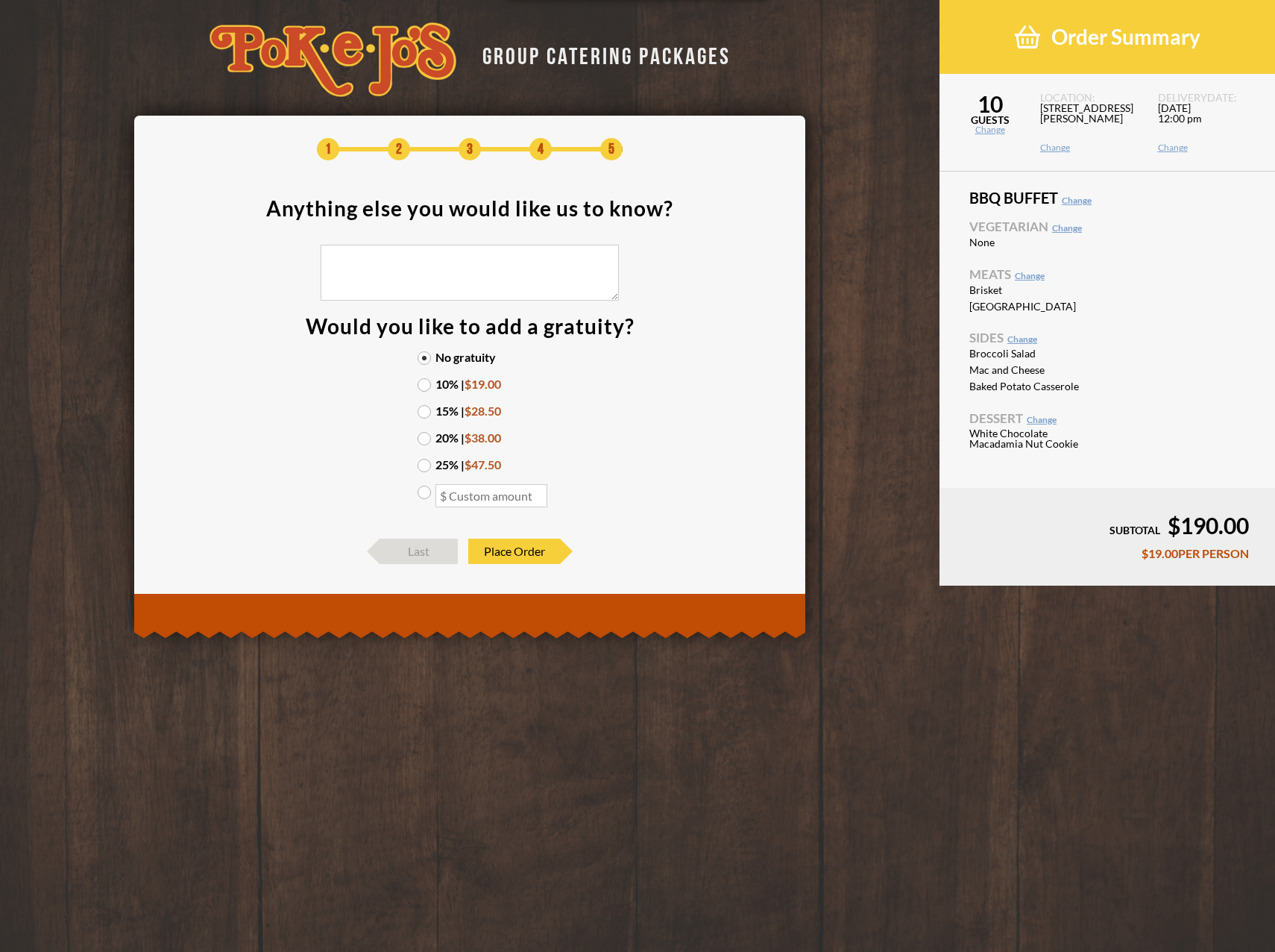
click at [1043, 424] on link "Change" at bounding box center [1042, 419] width 30 height 12
click at [1042, 421] on link "Change" at bounding box center [1042, 419] width 30 height 12
click at [540, 145] on span "4" at bounding box center [540, 149] width 22 height 22
click at [399, 562] on span "Last" at bounding box center [419, 550] width 78 height 25
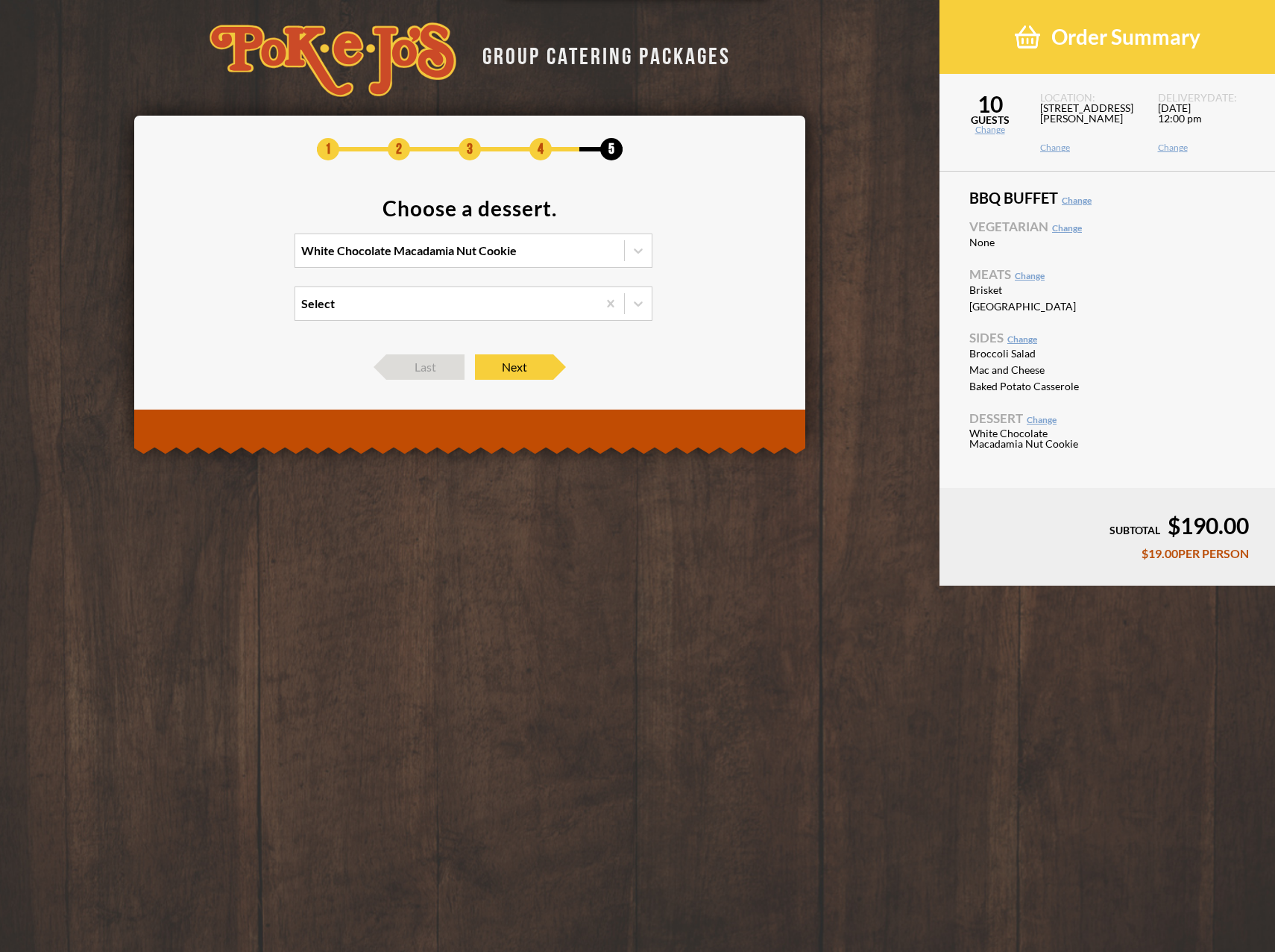
click at [489, 249] on div "White Chocolate Macadamia Nut Cookie" at bounding box center [409, 251] width 216 height 12
click at [236, 257] on input "White Chocolate Macadamia Nut Cookie" at bounding box center [236, 257] width 0 height 0
click at [489, 249] on div "White Chocolate Macadamia Nut Cookie" at bounding box center [409, 251] width 216 height 12
click at [236, 257] on input "option White Chocolate Macadamia Nut Cookie focused, 1 of 4. 4 results availabl…" at bounding box center [236, 257] width 0 height 0
click at [531, 366] on span "Next" at bounding box center [514, 366] width 78 height 25
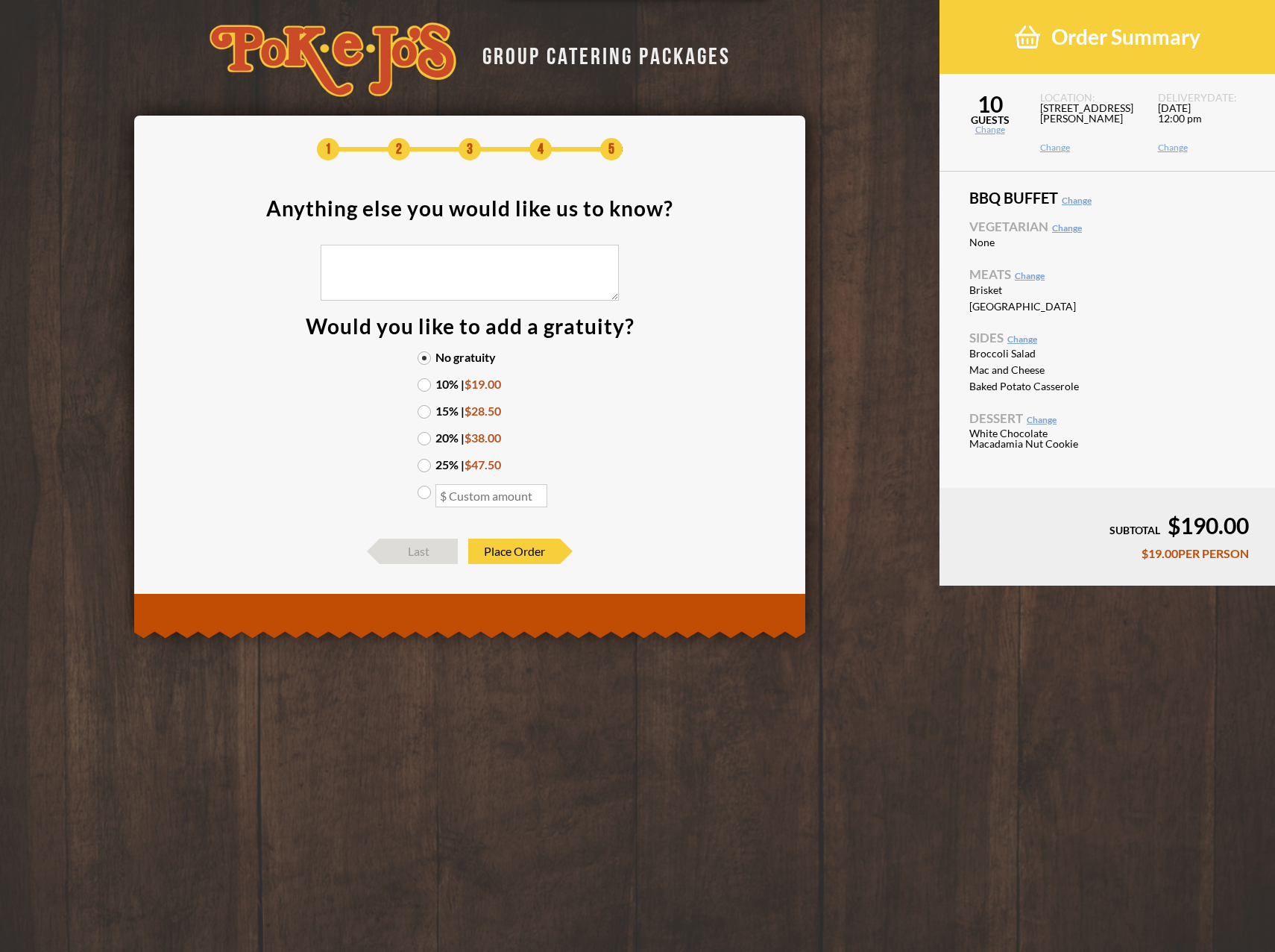
click at [424, 385] on label "10% | $19.00" at bounding box center [470, 385] width 104 height 12
click at [0, 0] on input "10% | $19.00" at bounding box center [0, 0] width 0 height 0
click at [510, 552] on span "Place Order" at bounding box center [514, 550] width 92 height 25
click at [520, 553] on span "Place Order" at bounding box center [514, 550] width 92 height 25
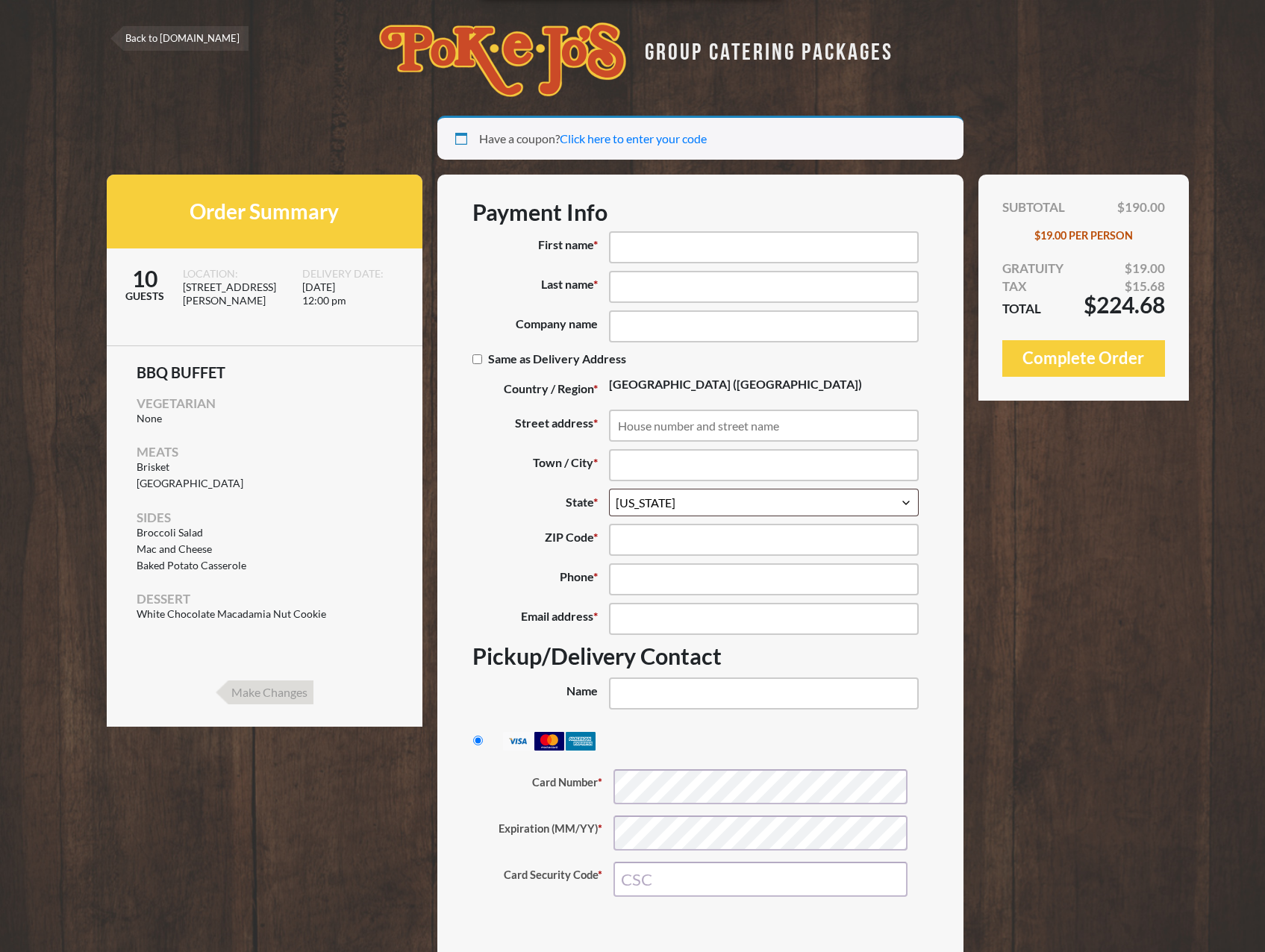
select select "TX"
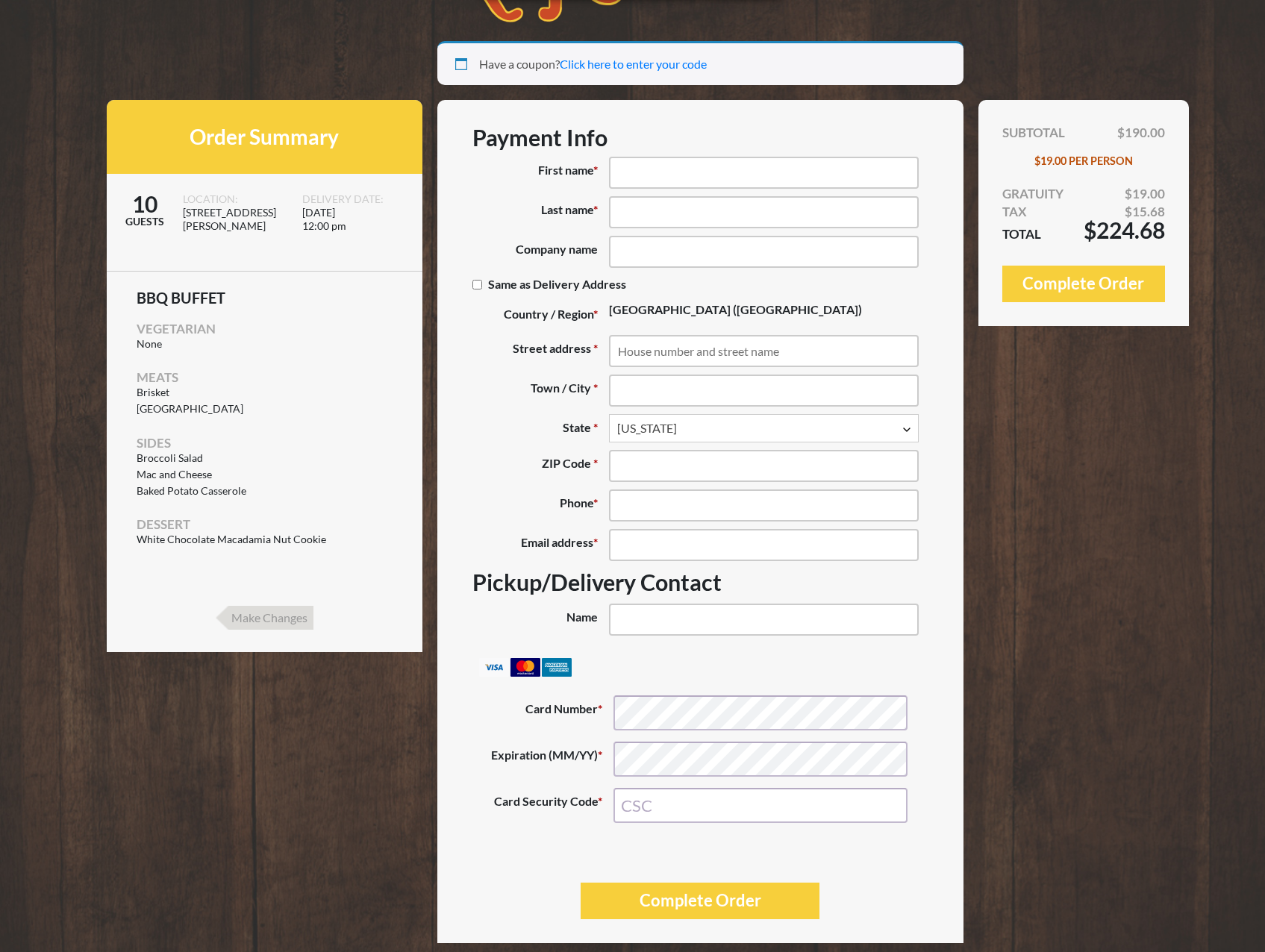
scroll to position [103, 0]
